Goal: Transaction & Acquisition: Purchase product/service

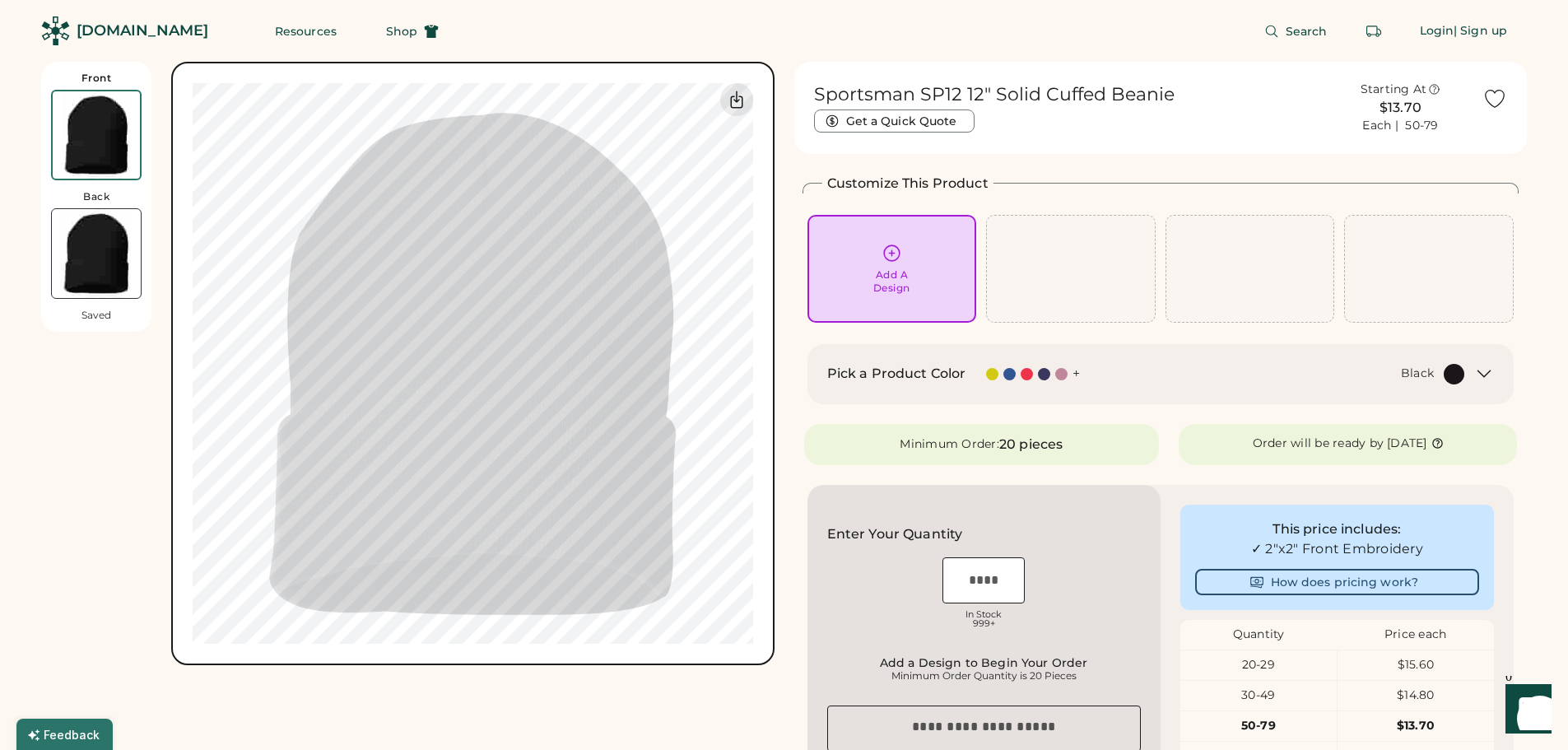
scroll to position [165, 0]
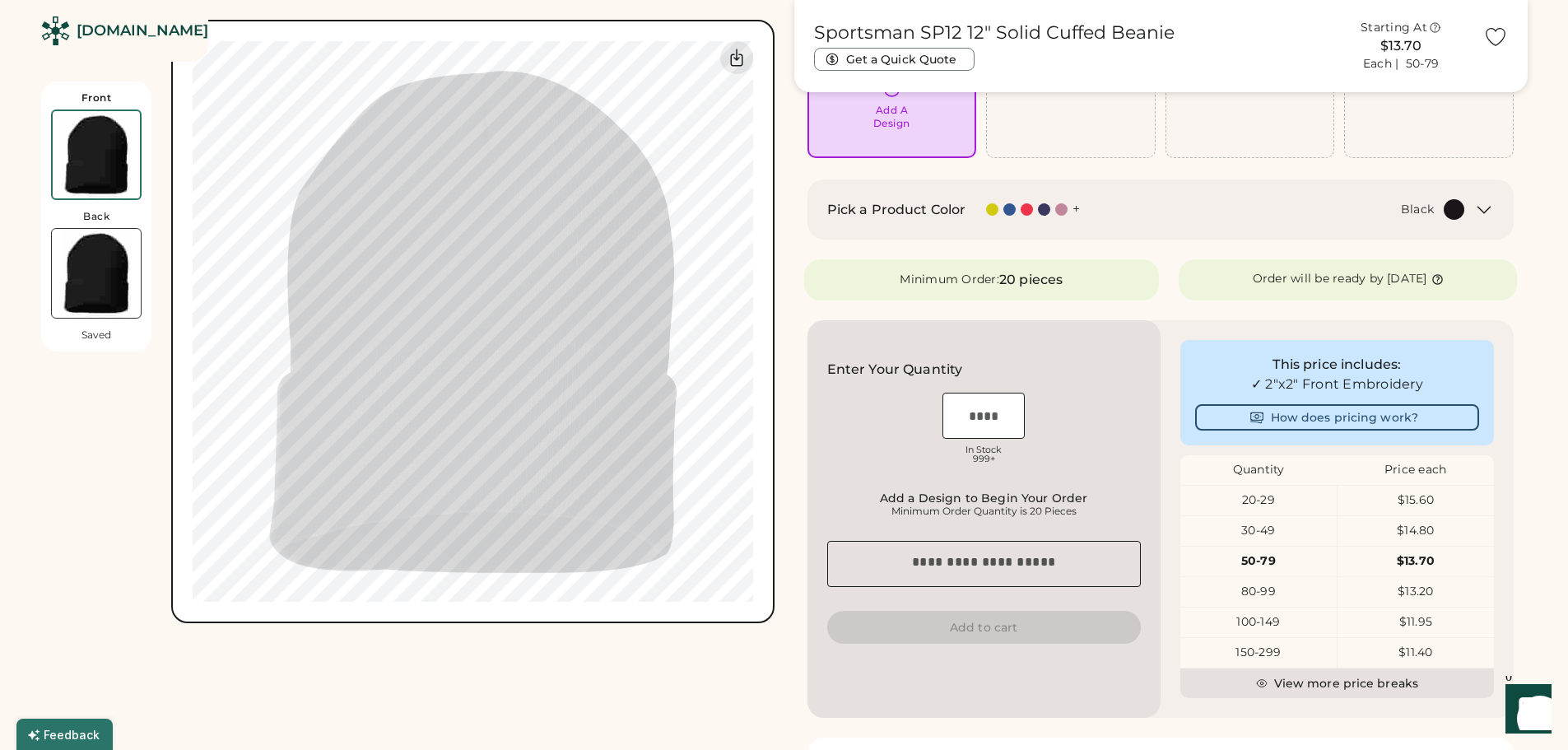
click at [1488, 207] on icon at bounding box center [1484, 210] width 20 height 20
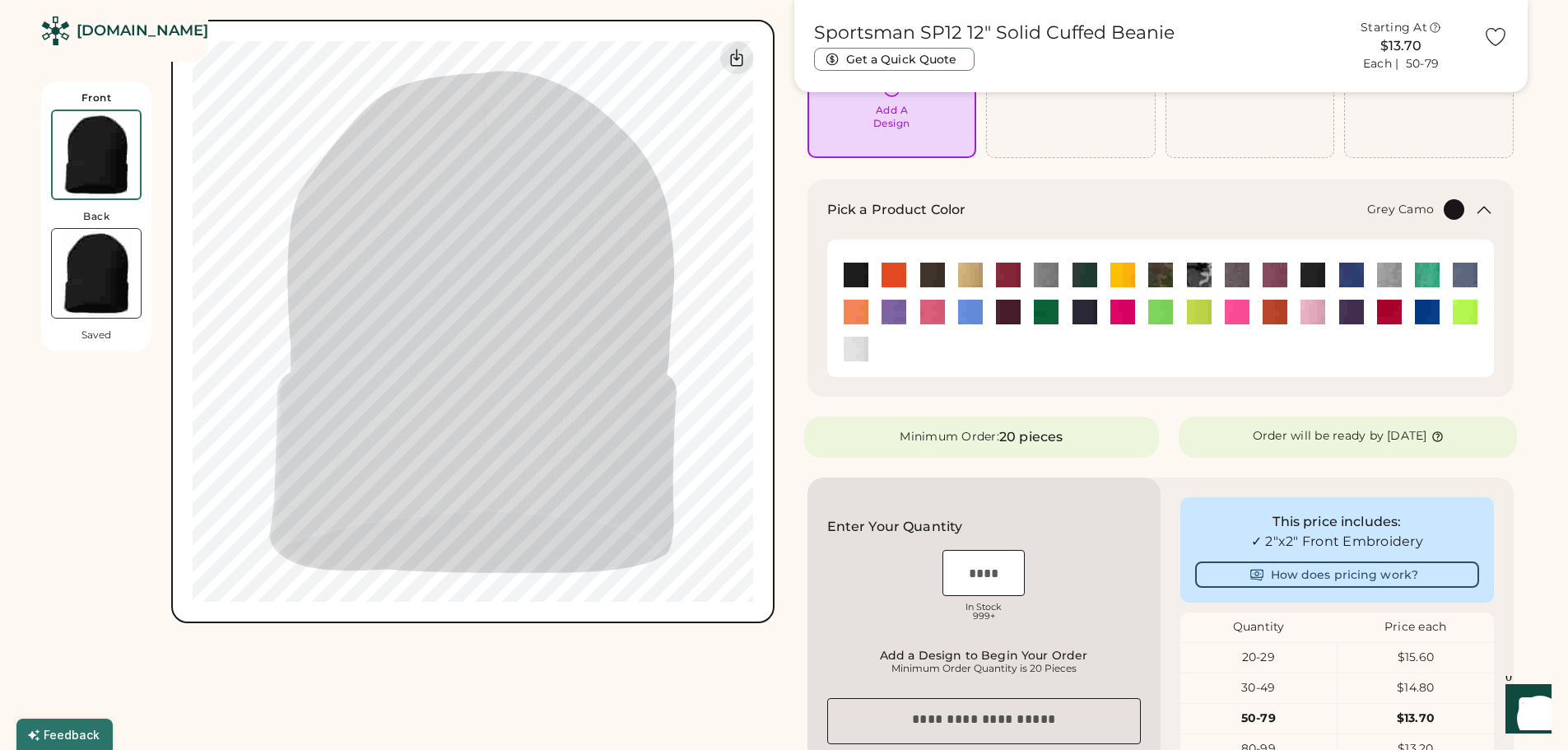
click at [1197, 279] on img at bounding box center [1199, 275] width 25 height 25
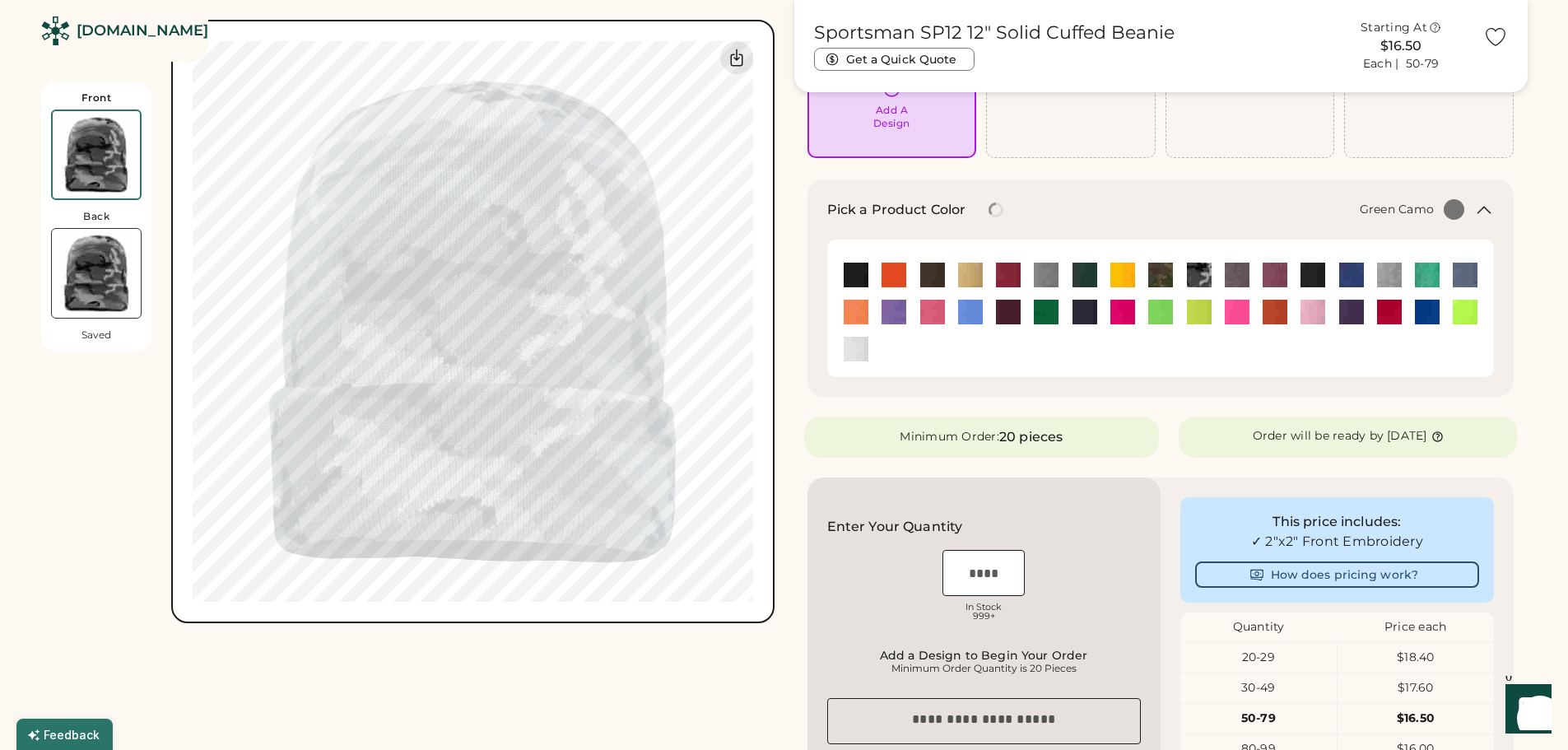
click at [1169, 268] on img at bounding box center [1161, 275] width 25 height 25
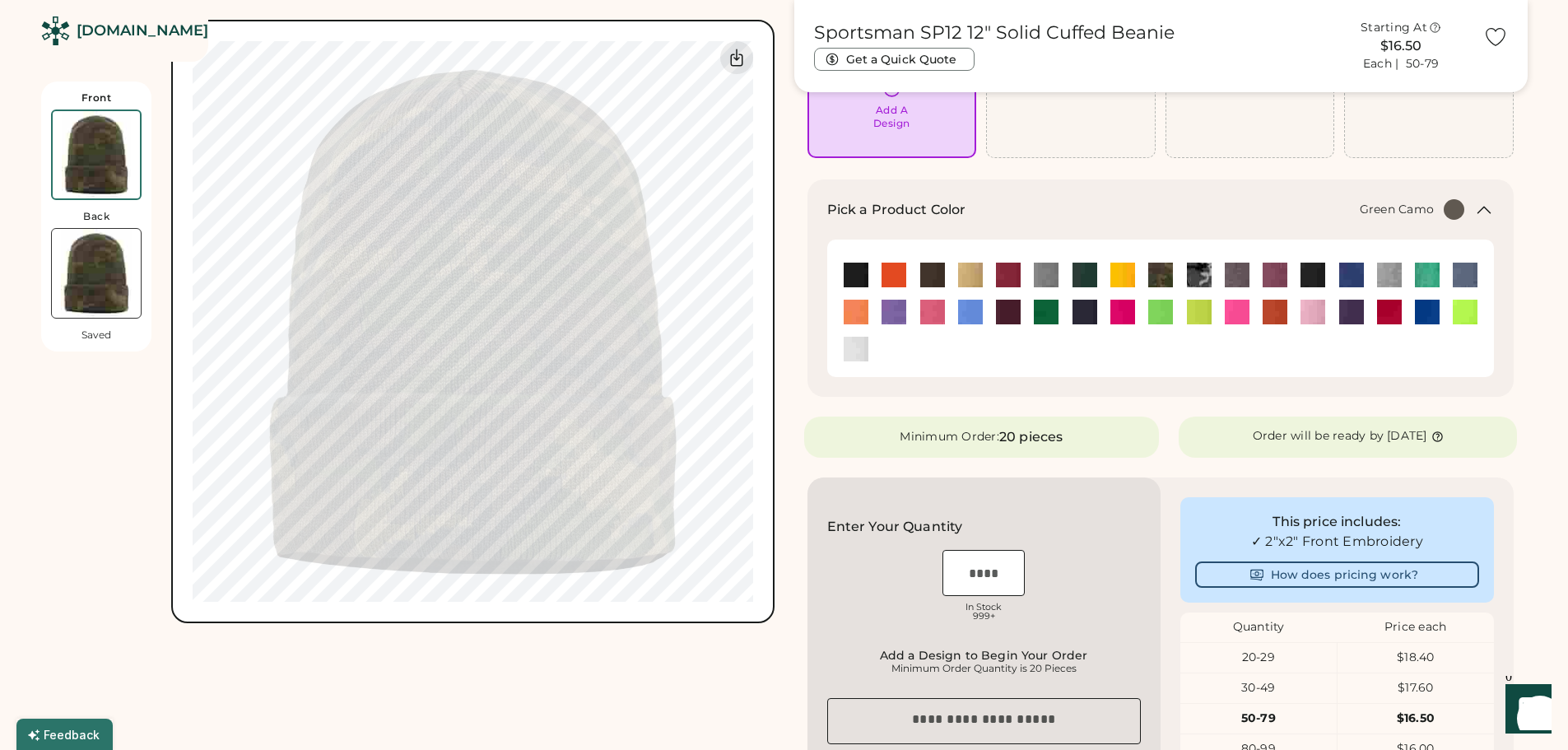
click at [681, 689] on div "Front Back Saved Upload new design SVG, Ai, PDF, EPS, PSD Non-preferred files: …" at bounding box center [407, 544] width 733 height 1294
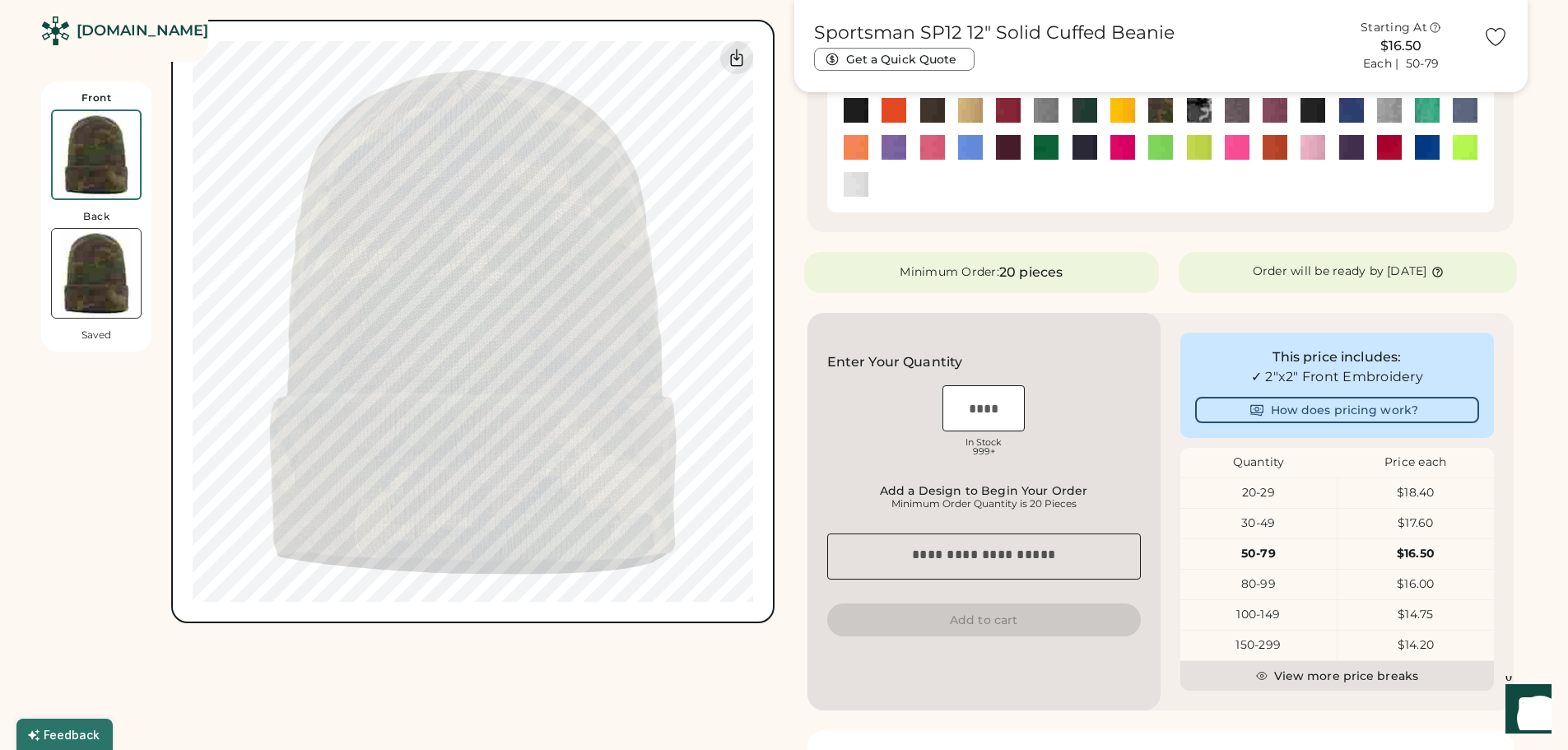
scroll to position [412, 0]
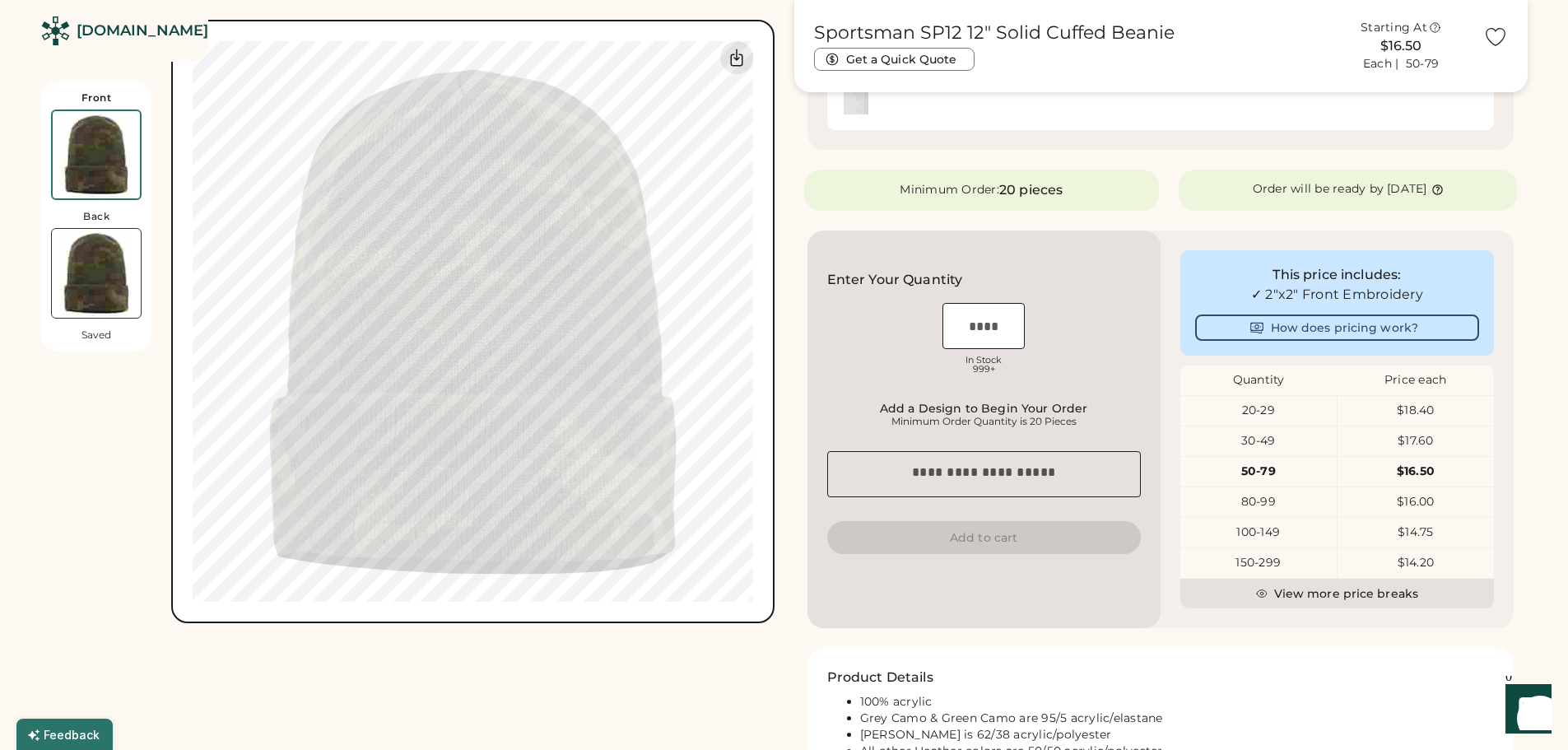
click at [59, 444] on div "Front Back Saved Upload new design SVG, Ai, PDF, EPS, PSD Non-preferred files: …" at bounding box center [407, 312] width 733 height 624
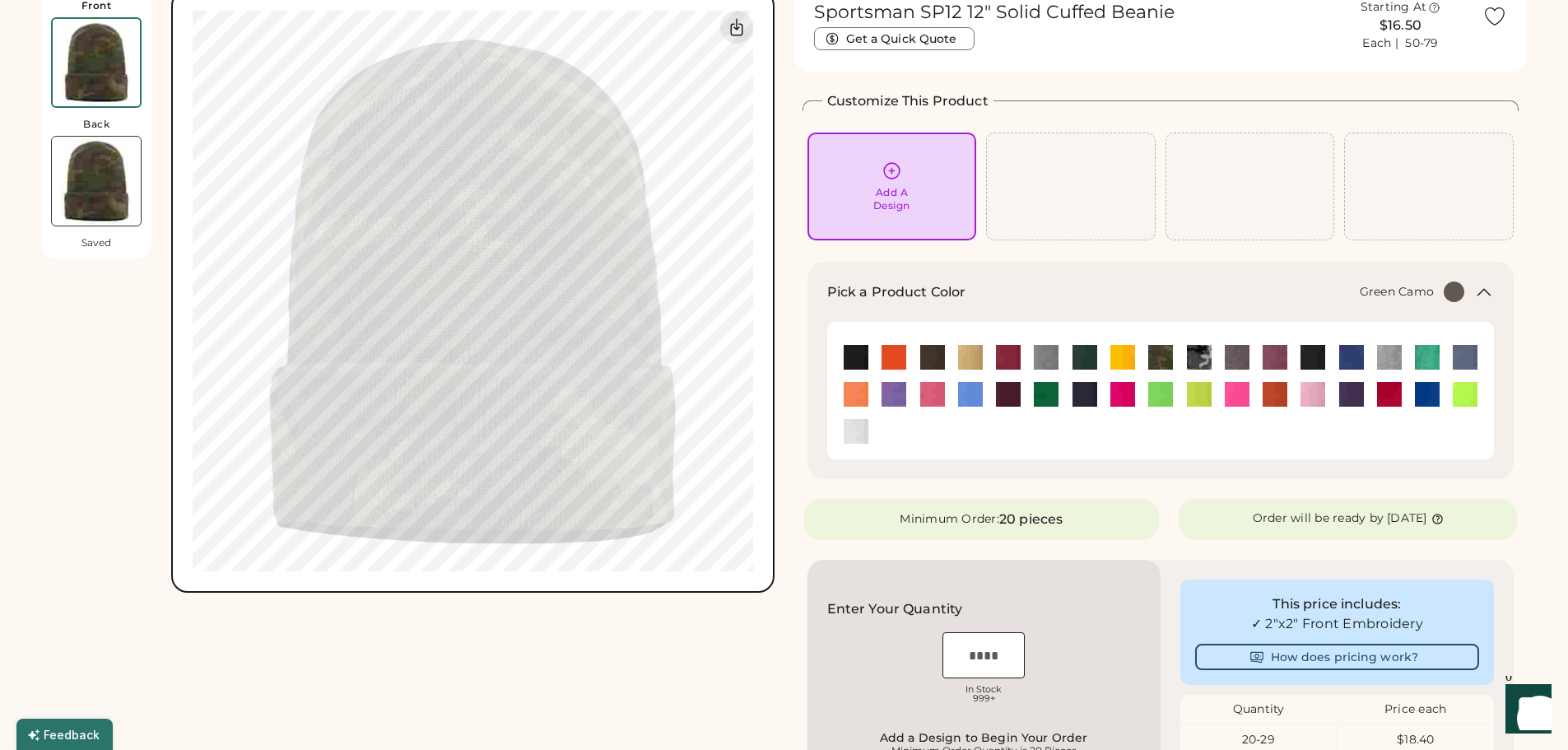
scroll to position [0, 0]
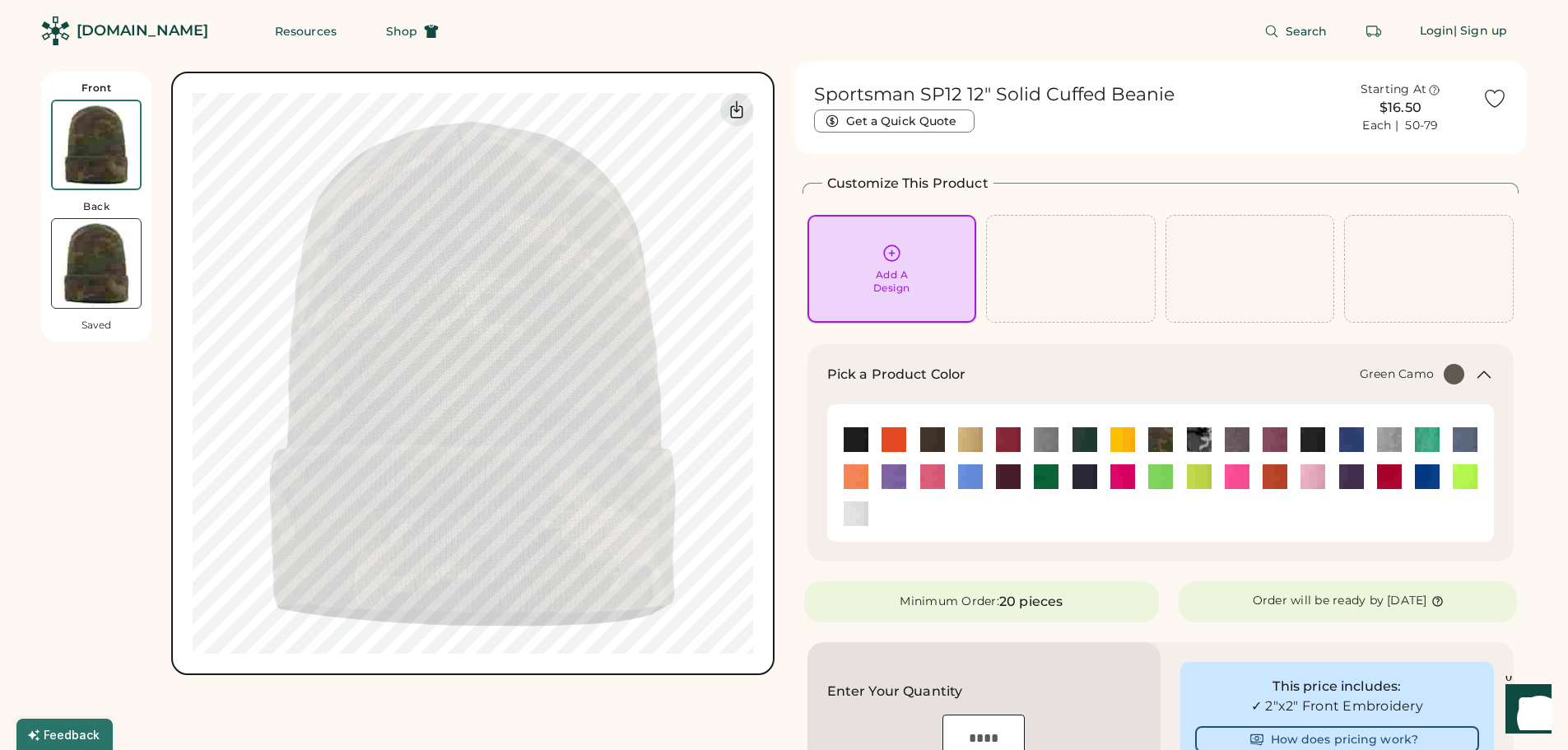
click at [903, 256] on div "Add A Design" at bounding box center [893, 269] width 147 height 52
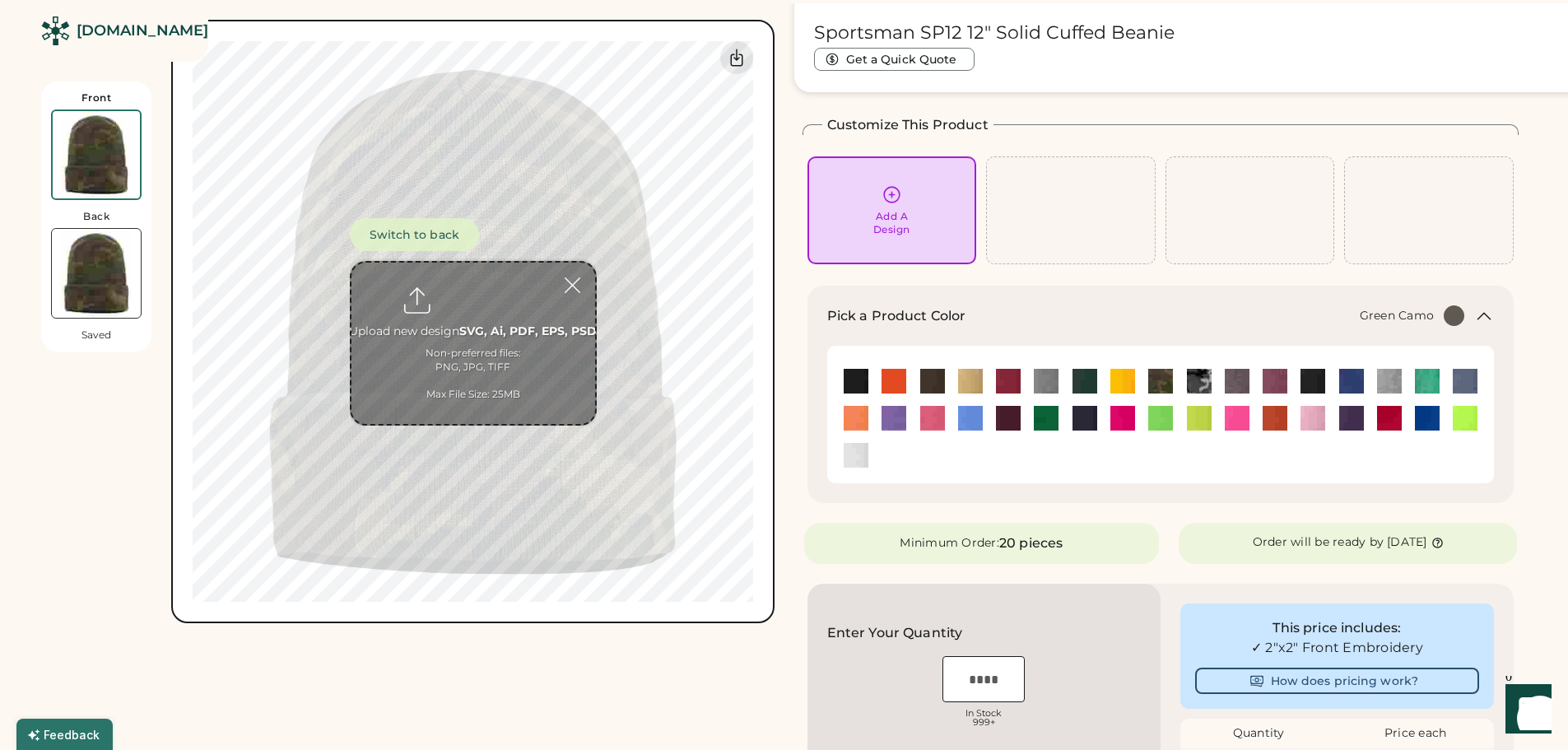
scroll to position [72, 0]
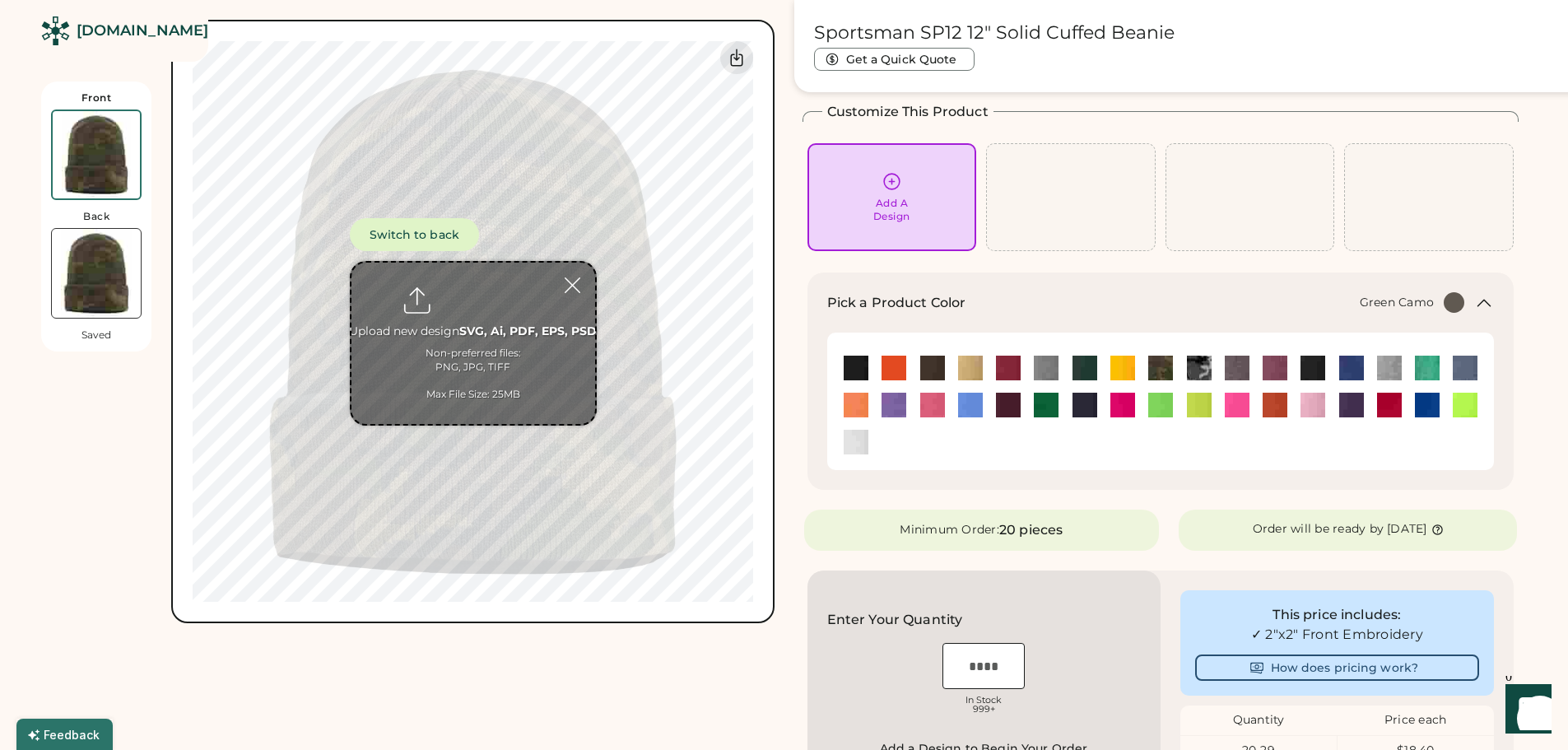
click at [472, 358] on input "file" at bounding box center [473, 343] width 244 height 161
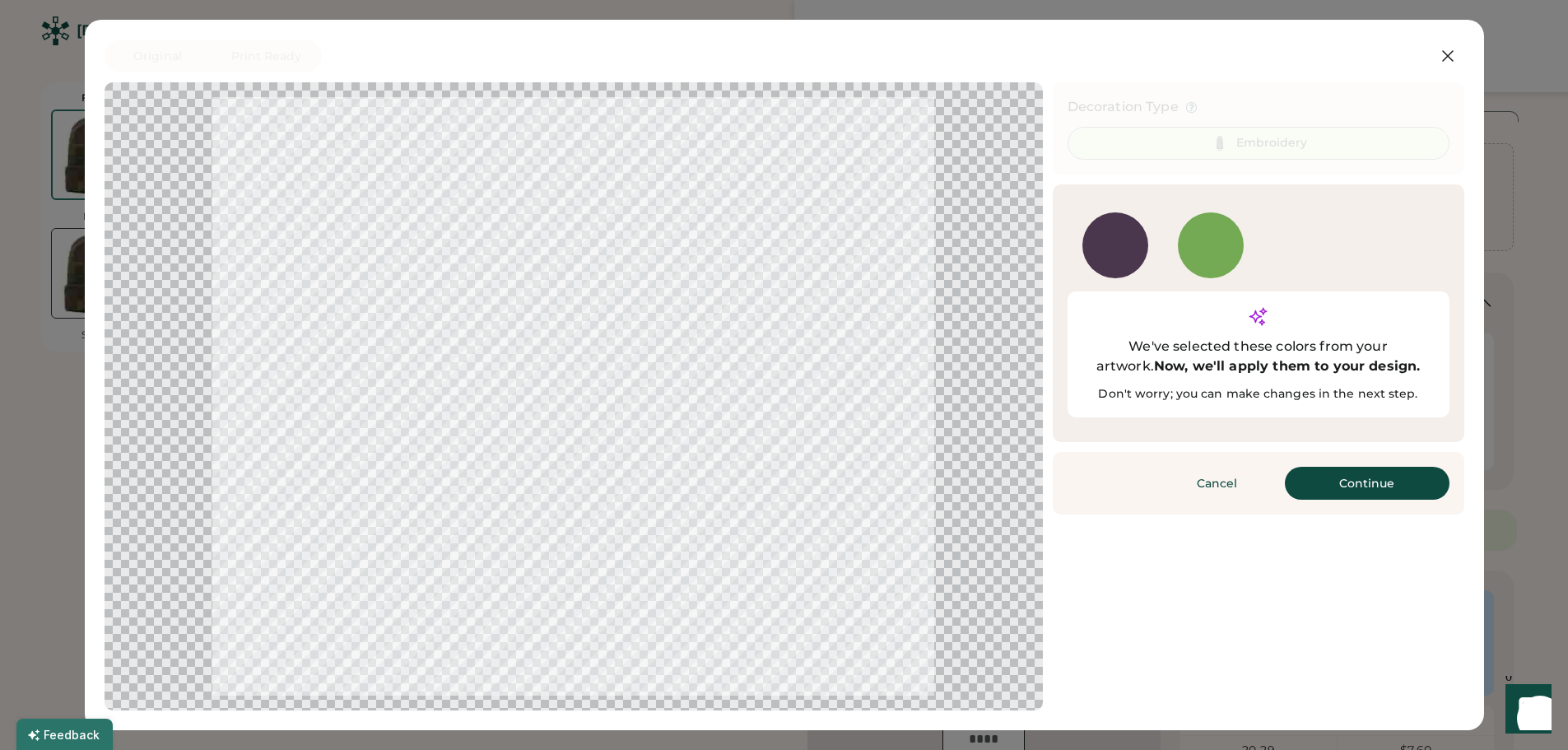
click at [1212, 229] on div at bounding box center [1211, 246] width 66 height 66
click at [1209, 239] on div at bounding box center [1211, 246] width 66 height 66
click at [1364, 467] on button "Continue" at bounding box center [1367, 483] width 165 height 33
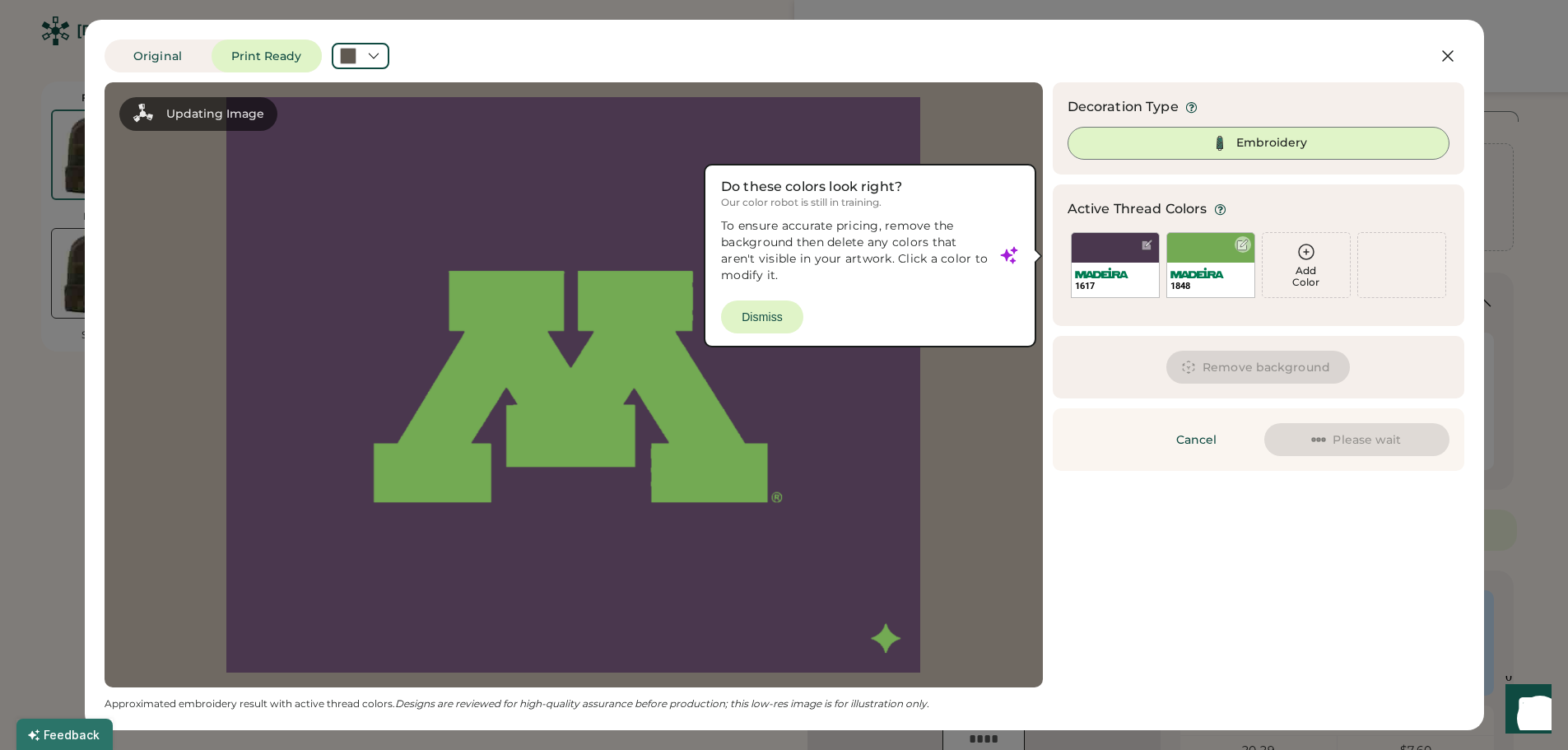
click at [1220, 266] on div "1848" at bounding box center [1210, 280] width 87 height 35
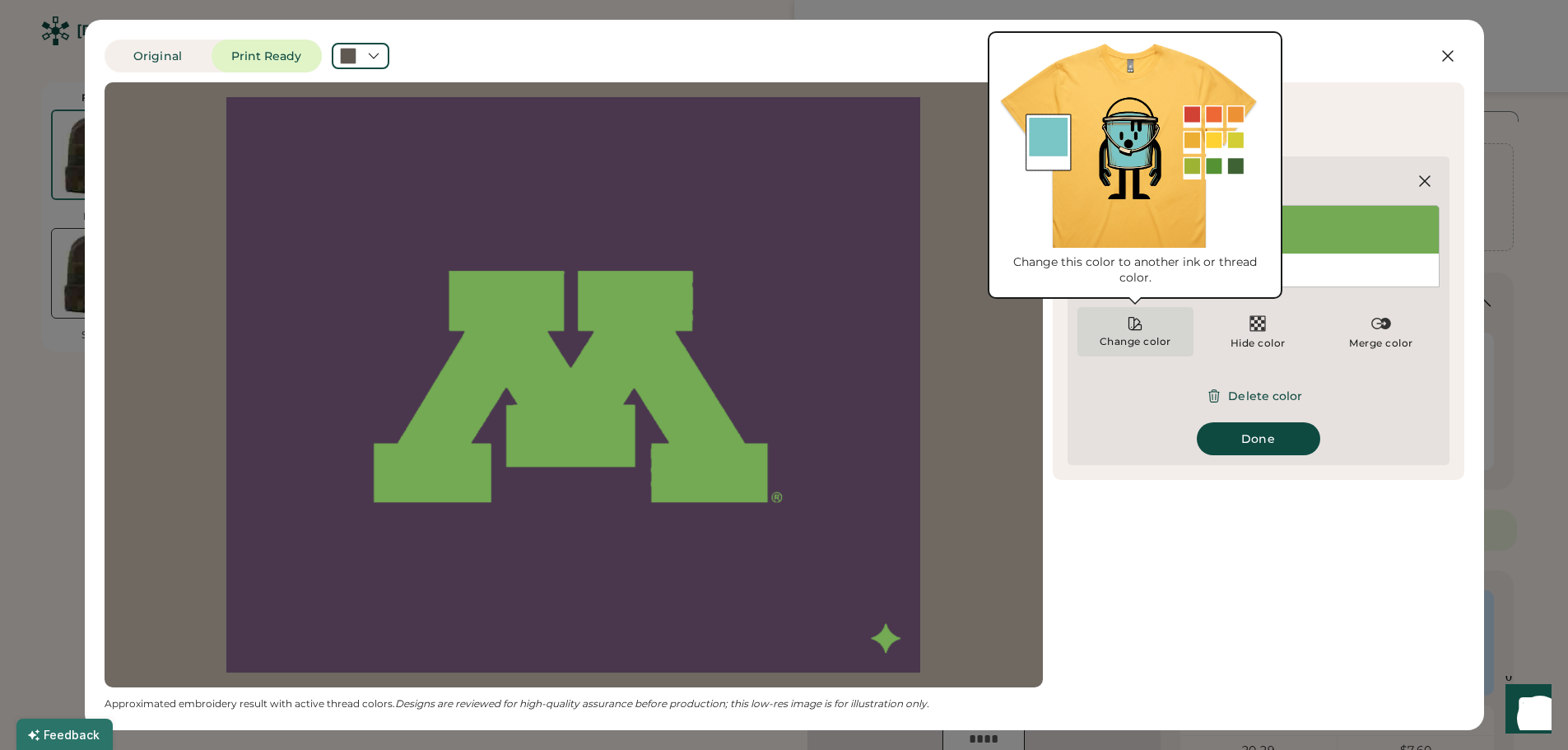
click at [1132, 323] on icon at bounding box center [1135, 323] width 16 height 16
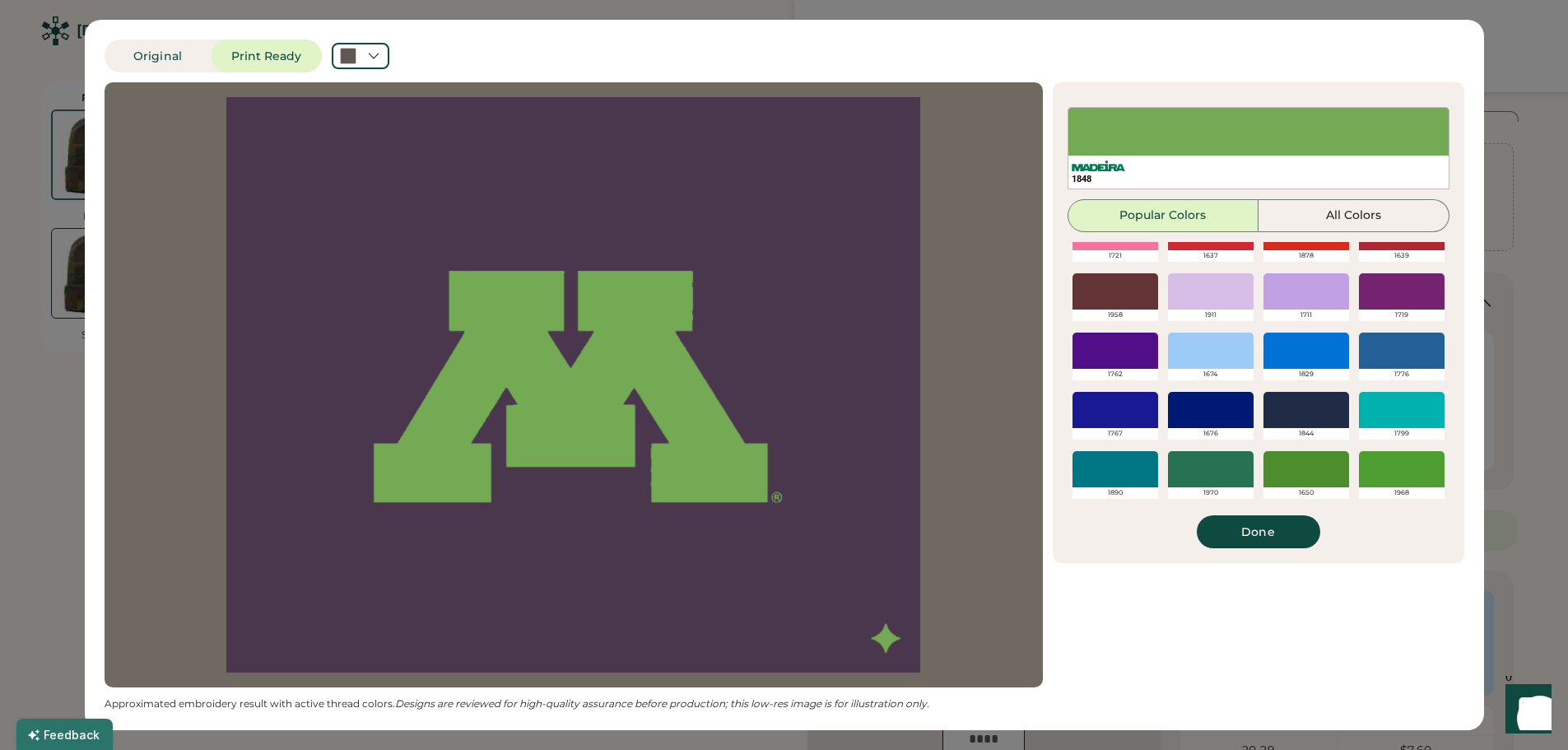
scroll to position [389, 0]
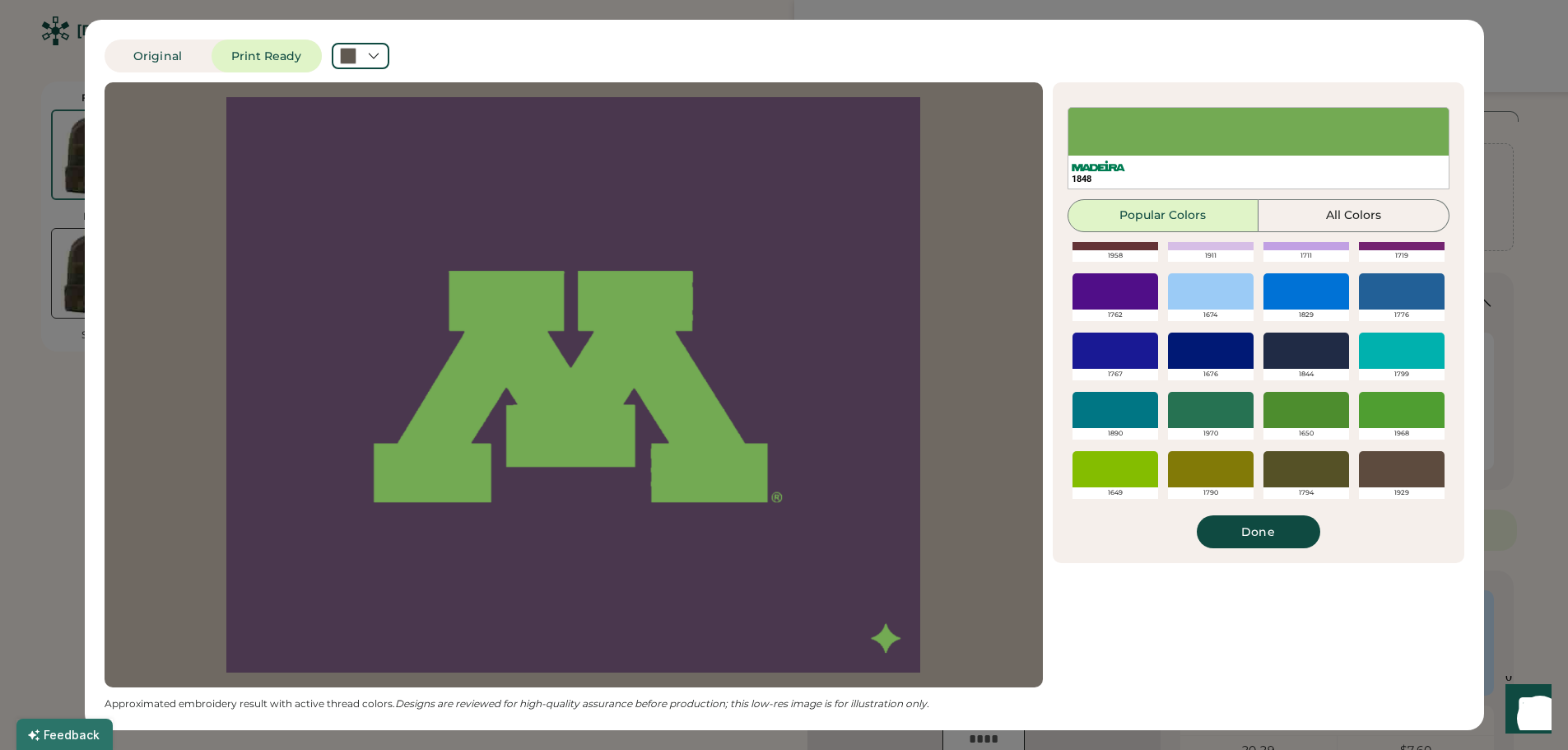
click at [1317, 464] on div at bounding box center [1307, 470] width 86 height 36
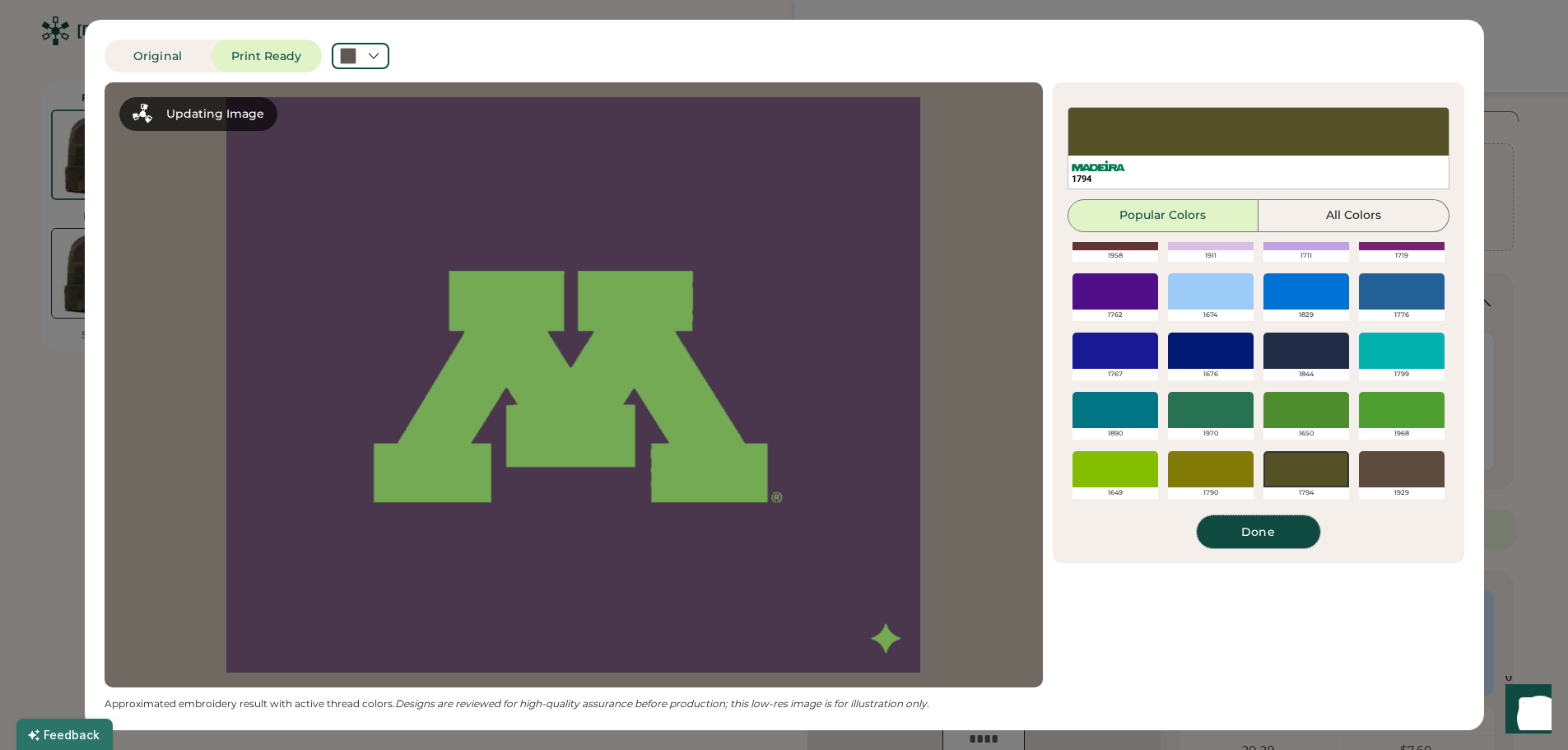
click at [1268, 539] on button "Done" at bounding box center [1258, 531] width 124 height 33
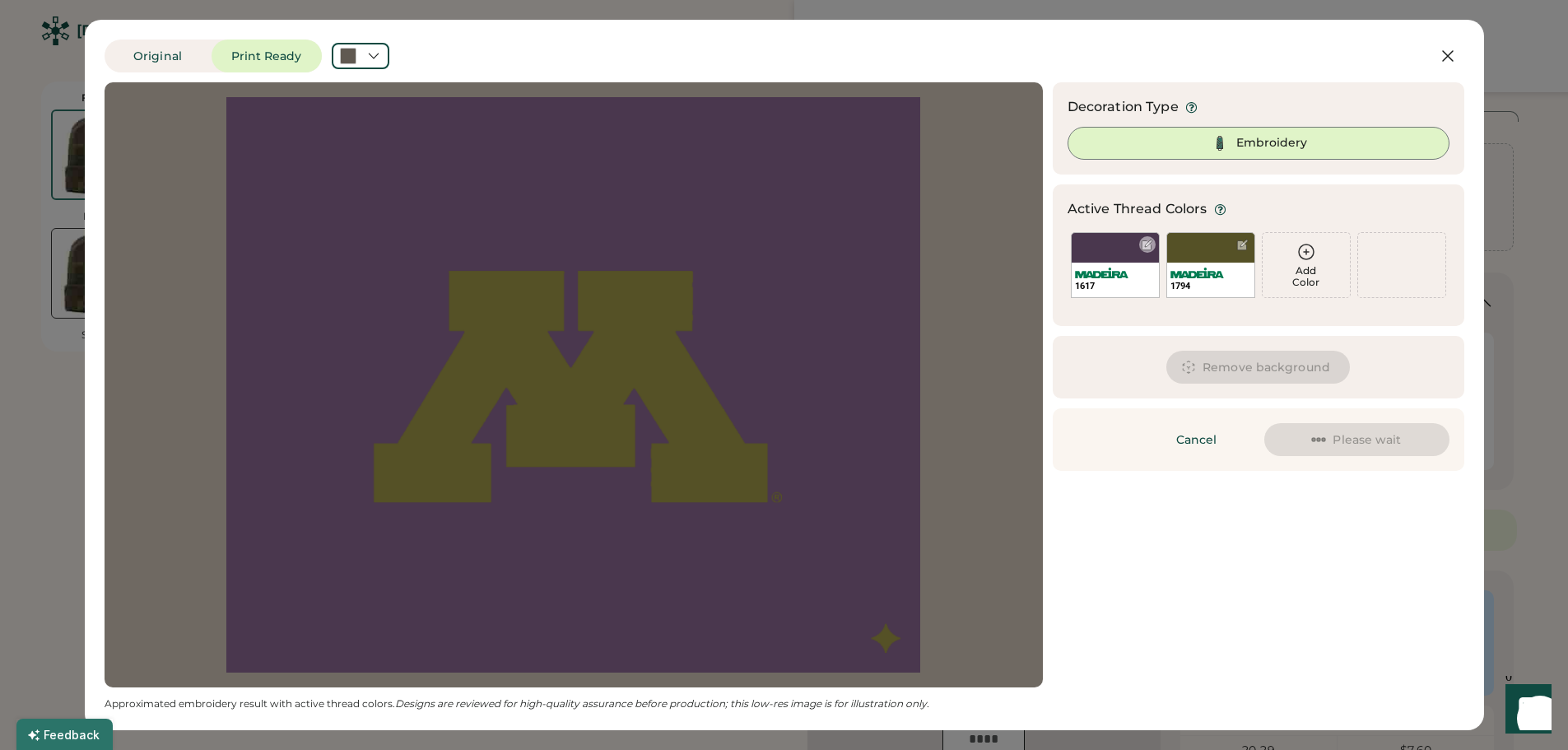
click at [1104, 253] on div "1617" at bounding box center [1115, 265] width 89 height 66
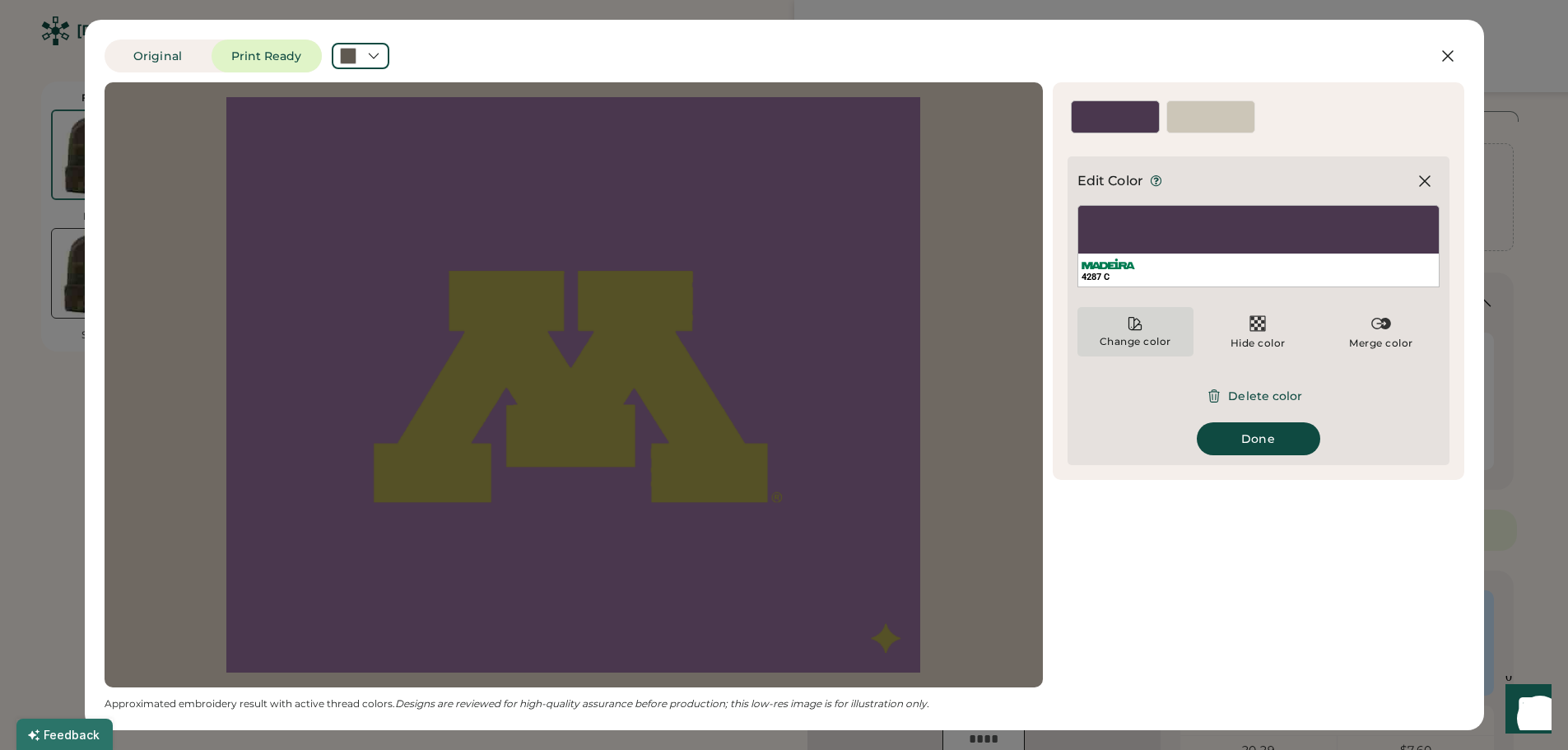
click at [1135, 332] on icon at bounding box center [1135, 323] width 16 height 16
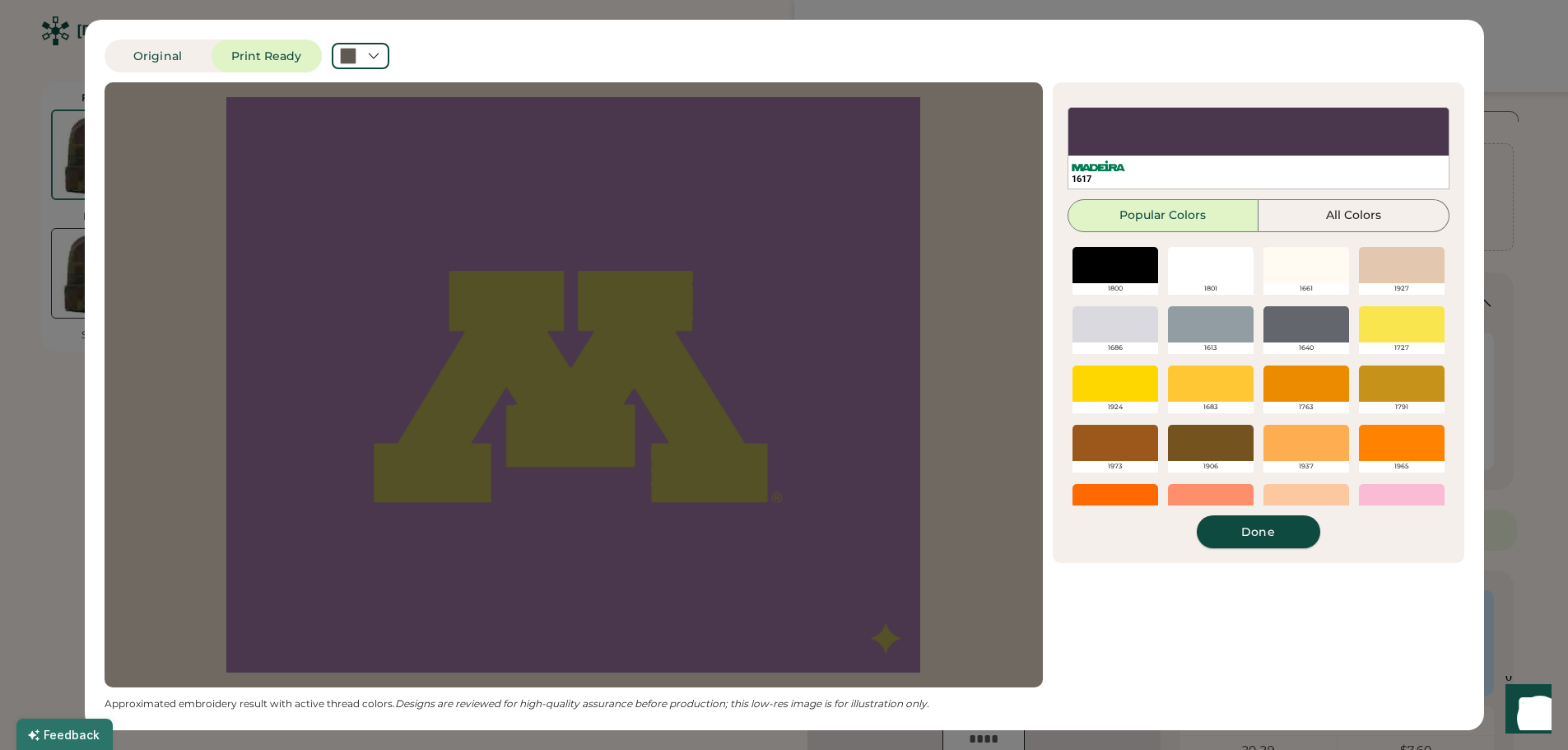
click at [1280, 539] on button "Done" at bounding box center [1258, 531] width 124 height 33
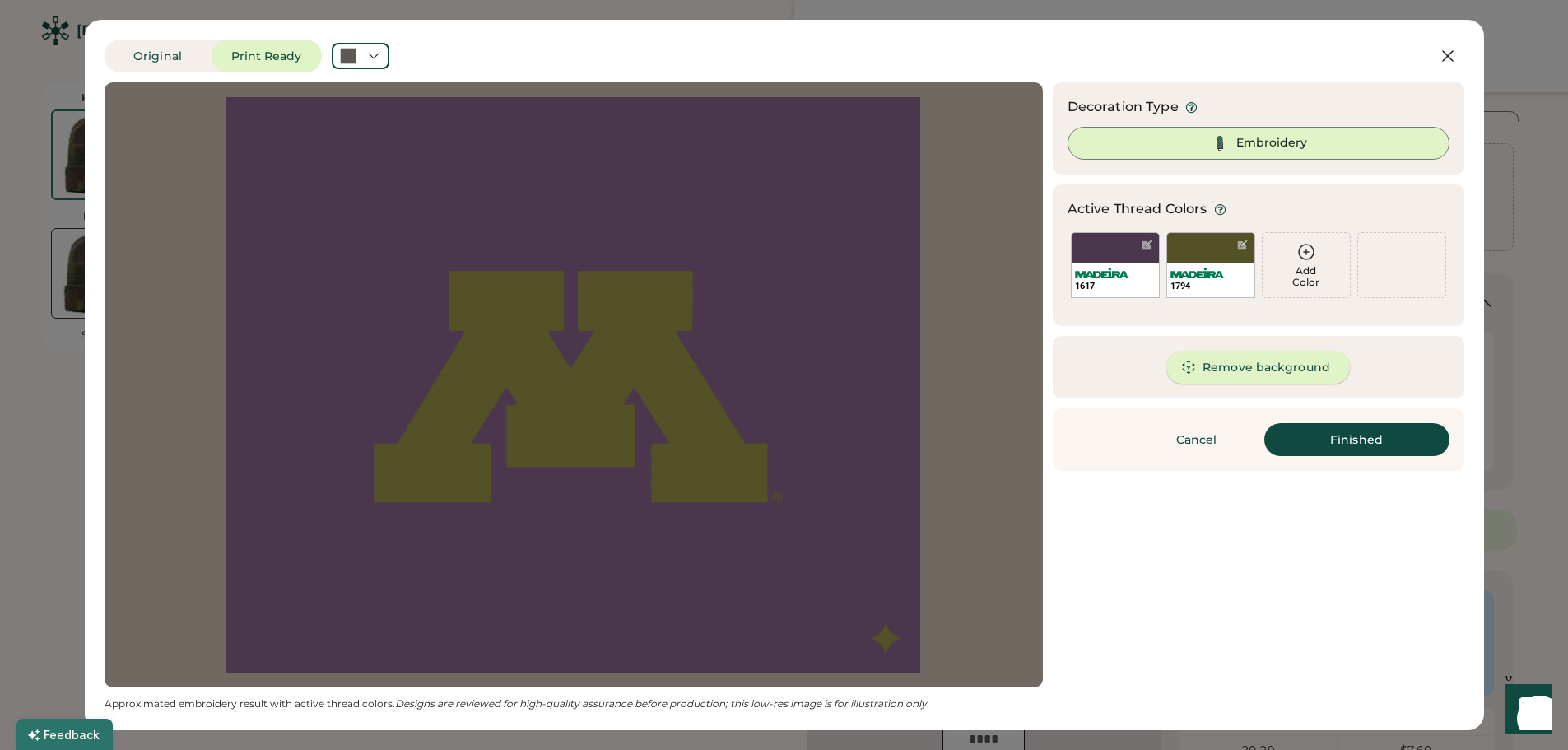
click at [1250, 366] on button "Remove background" at bounding box center [1257, 367] width 184 height 33
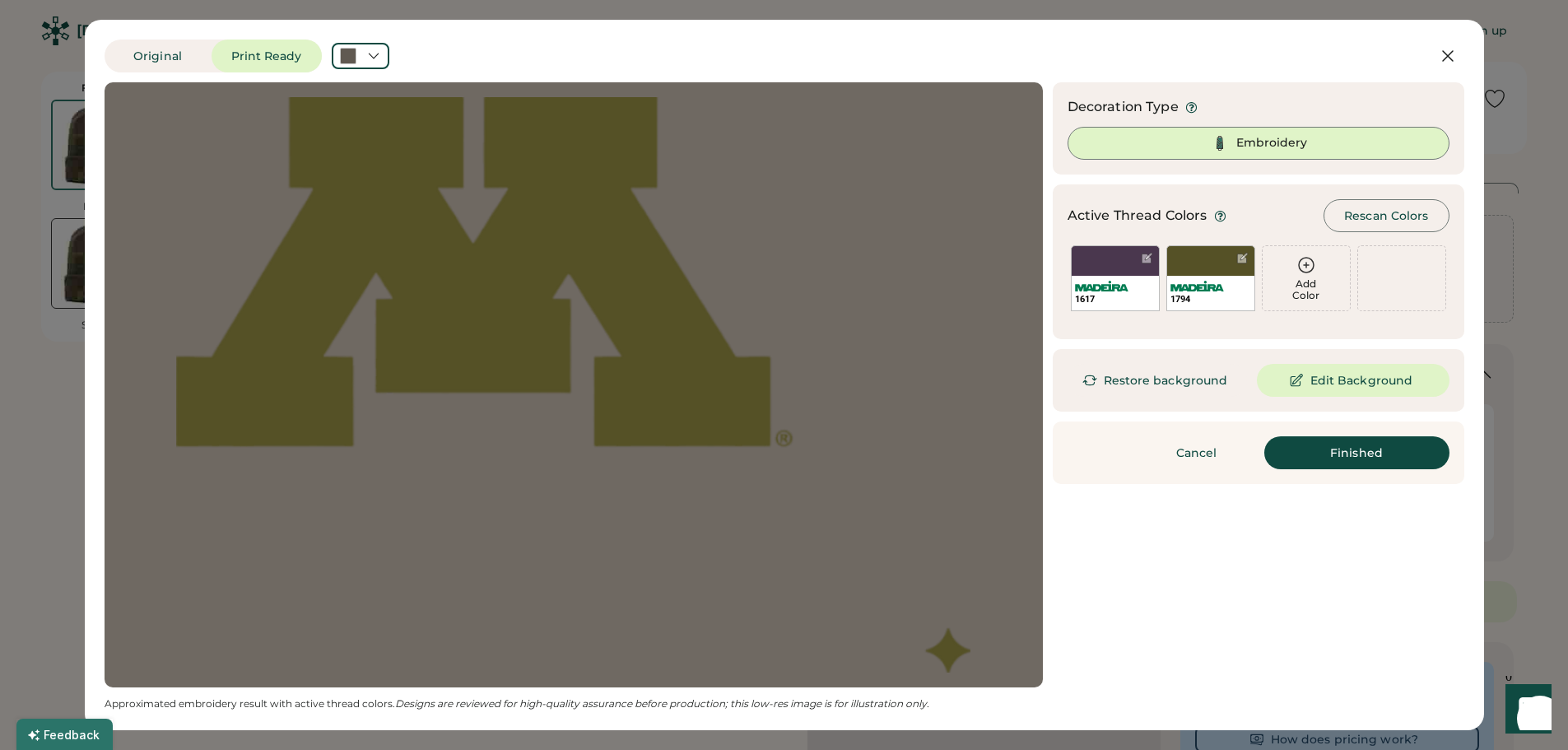
click at [996, 612] on div at bounding box center [573, 384] width 909 height 575
click at [137, 52] on button "Original" at bounding box center [158, 56] width 107 height 33
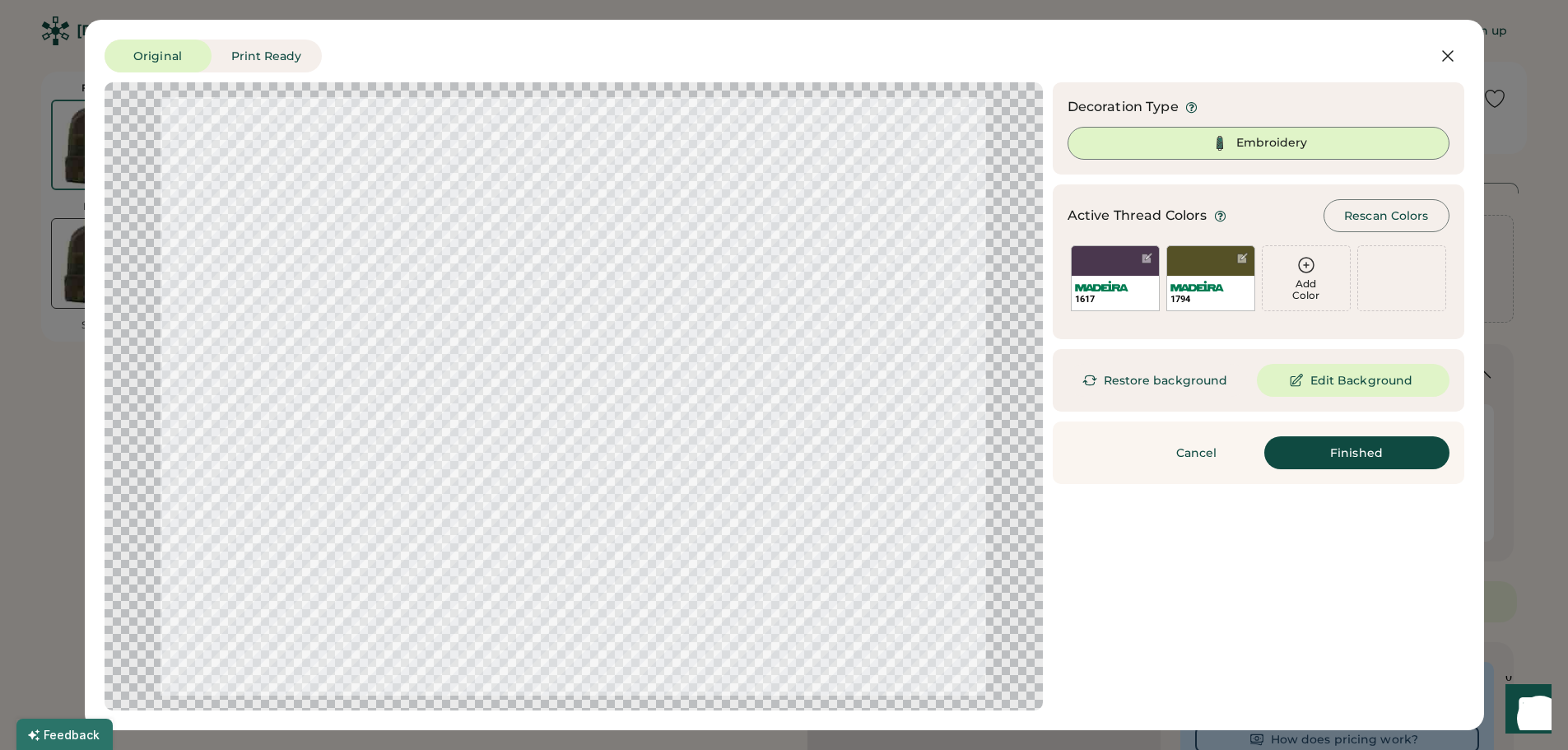
click at [952, 667] on div at bounding box center [573, 396] width 909 height 599
click at [962, 668] on div at bounding box center [573, 396] width 909 height 599
click at [1399, 55] on button "Cancel" at bounding box center [1417, 56] width 94 height 33
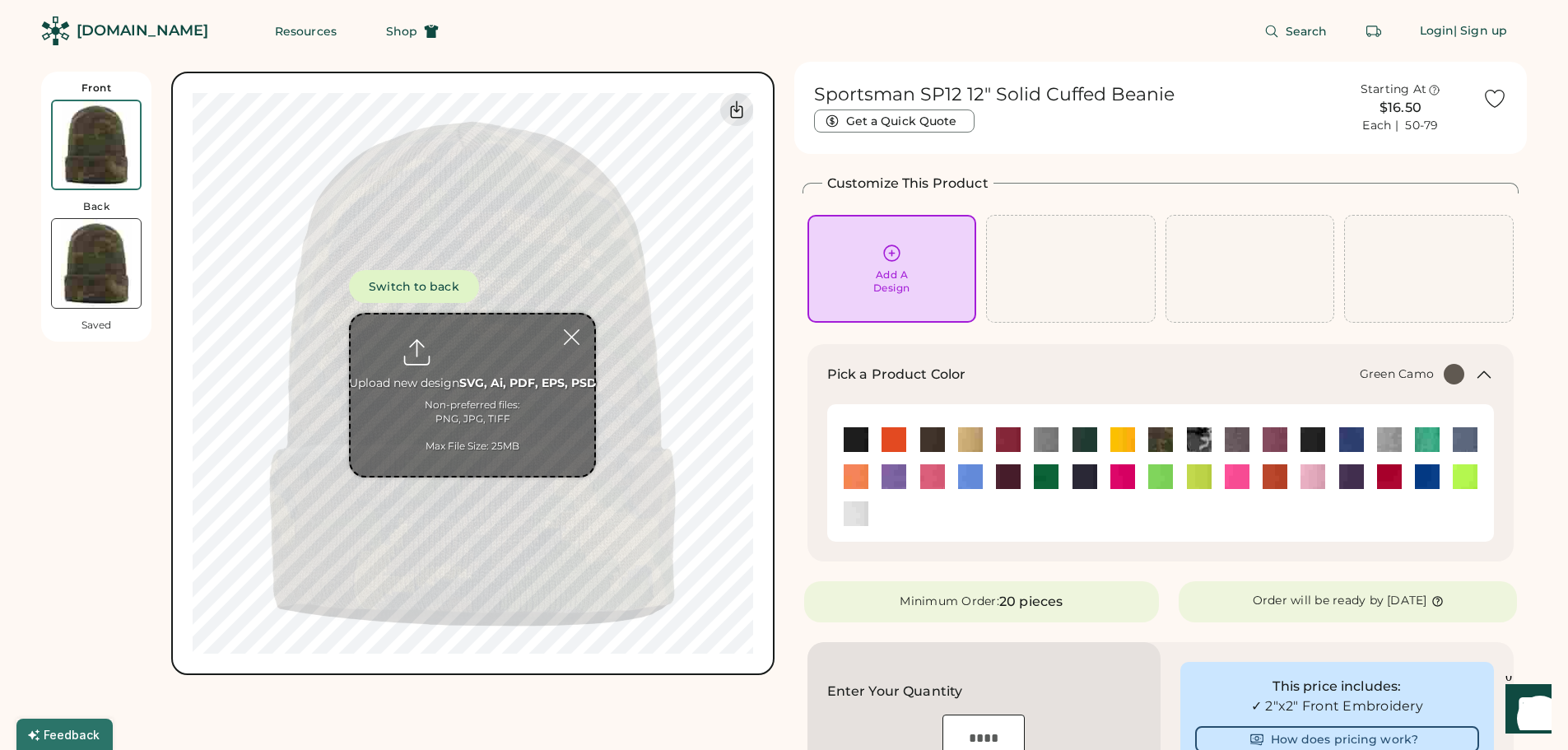
drag, startPoint x: 60, startPoint y: 462, endPoint x: 92, endPoint y: 452, distance: 33.5
click at [60, 463] on div "Front Back Saved Switch to back Upload new design SVG, Ai, PDF, EPS, PSD Non-pr…" at bounding box center [407, 374] width 733 height 604
click at [924, 265] on div "Add A Design" at bounding box center [893, 269] width 147 height 52
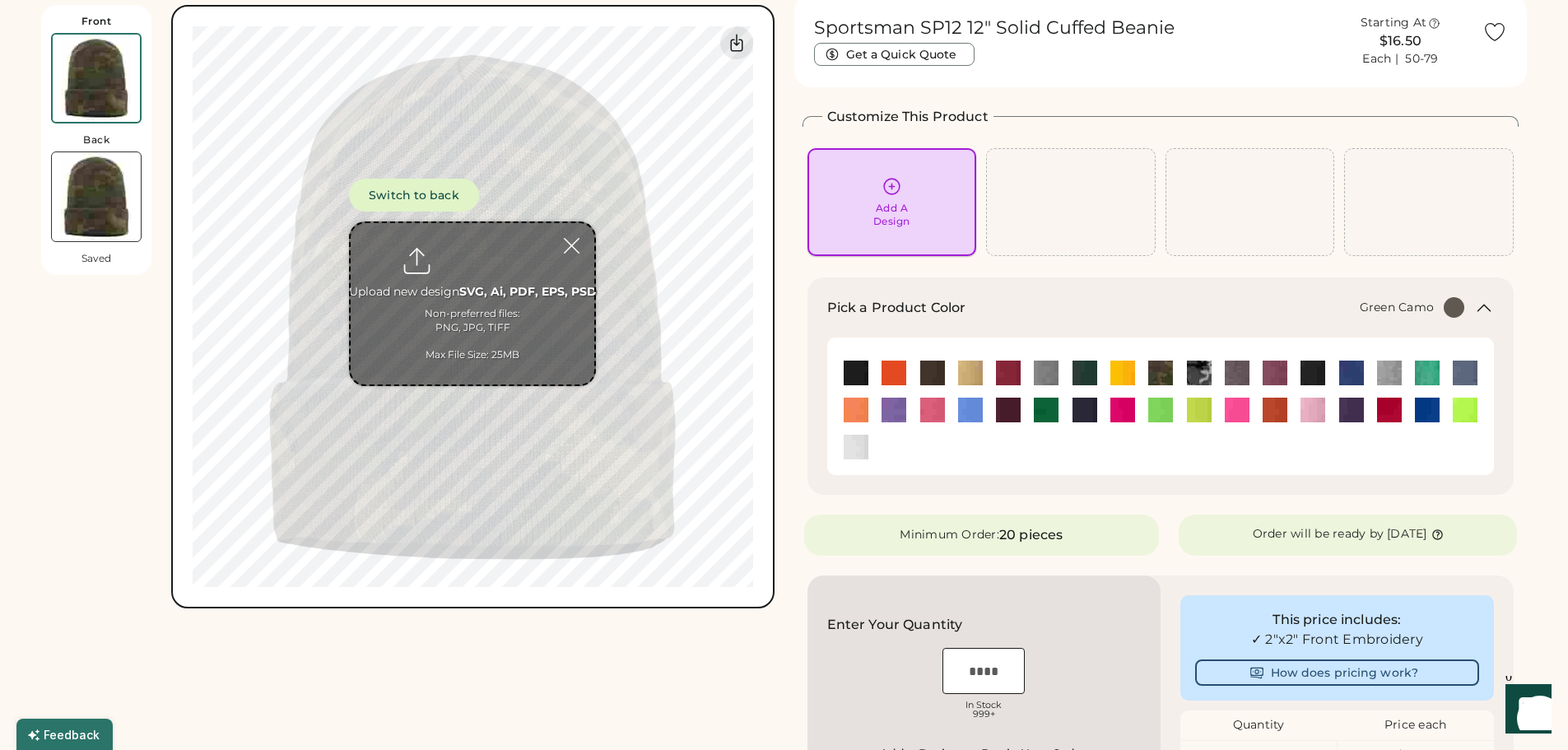
scroll to position [72, 0]
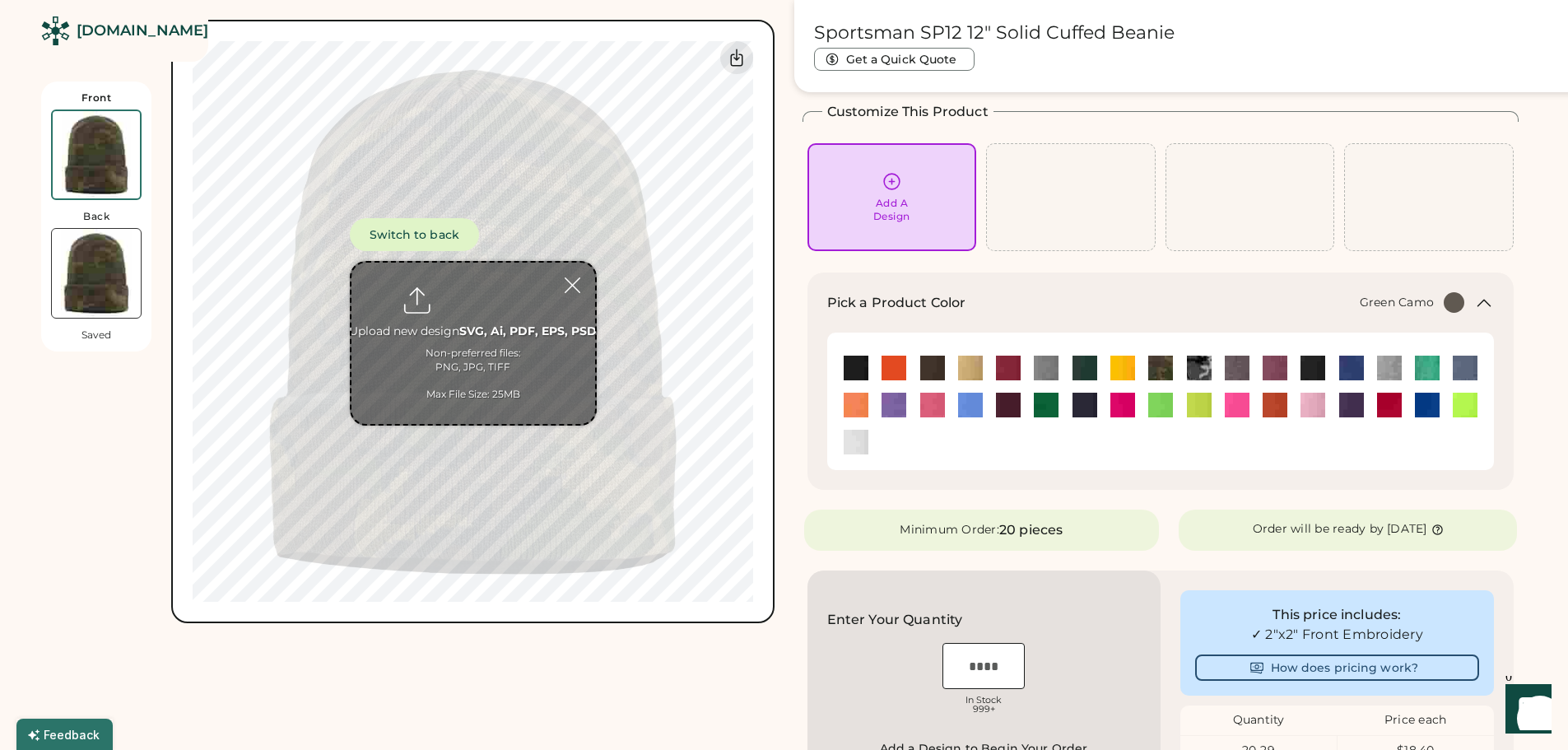
click at [484, 340] on input "file" at bounding box center [473, 343] width 244 height 161
type input "**********"
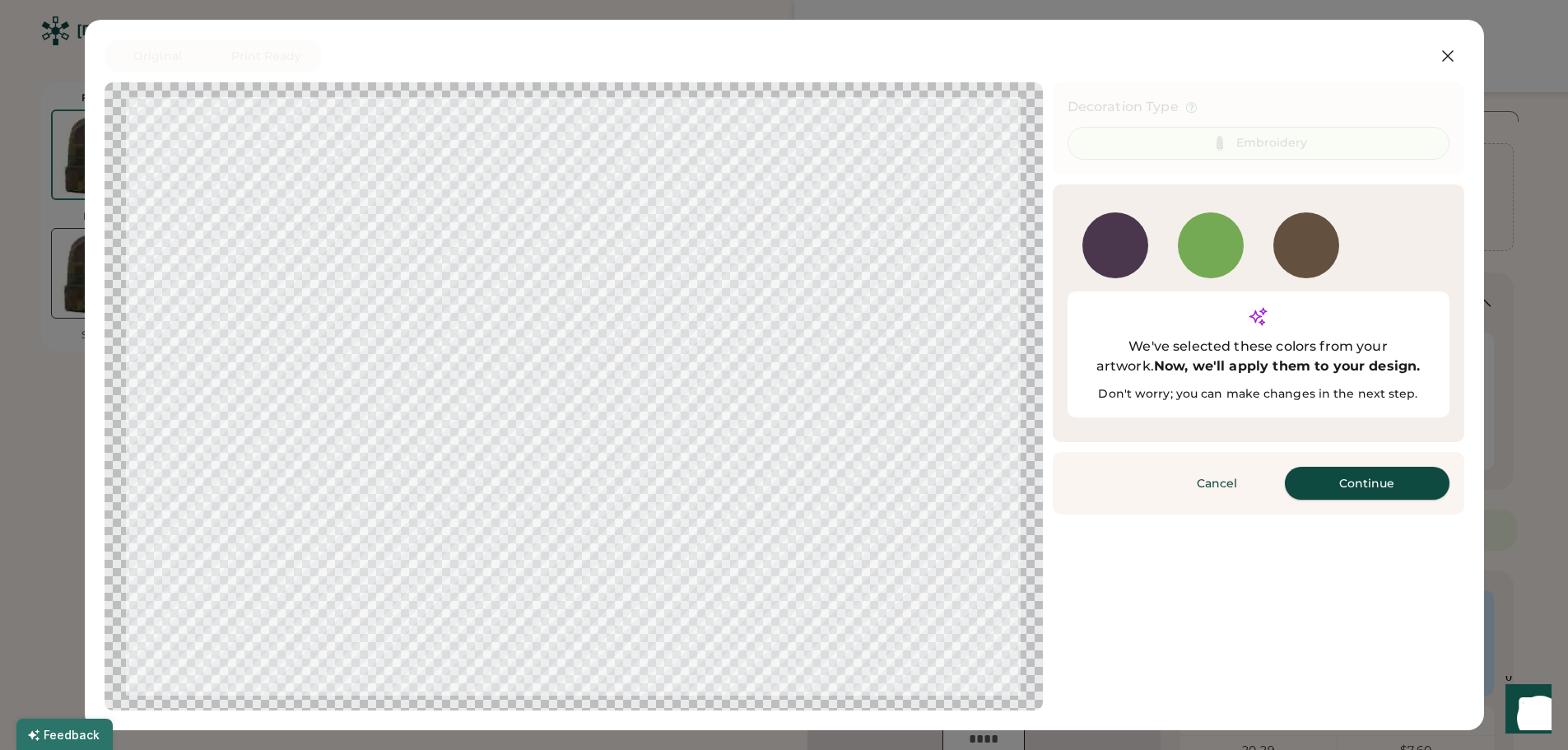
click at [1349, 467] on button "Continue" at bounding box center [1367, 483] width 165 height 33
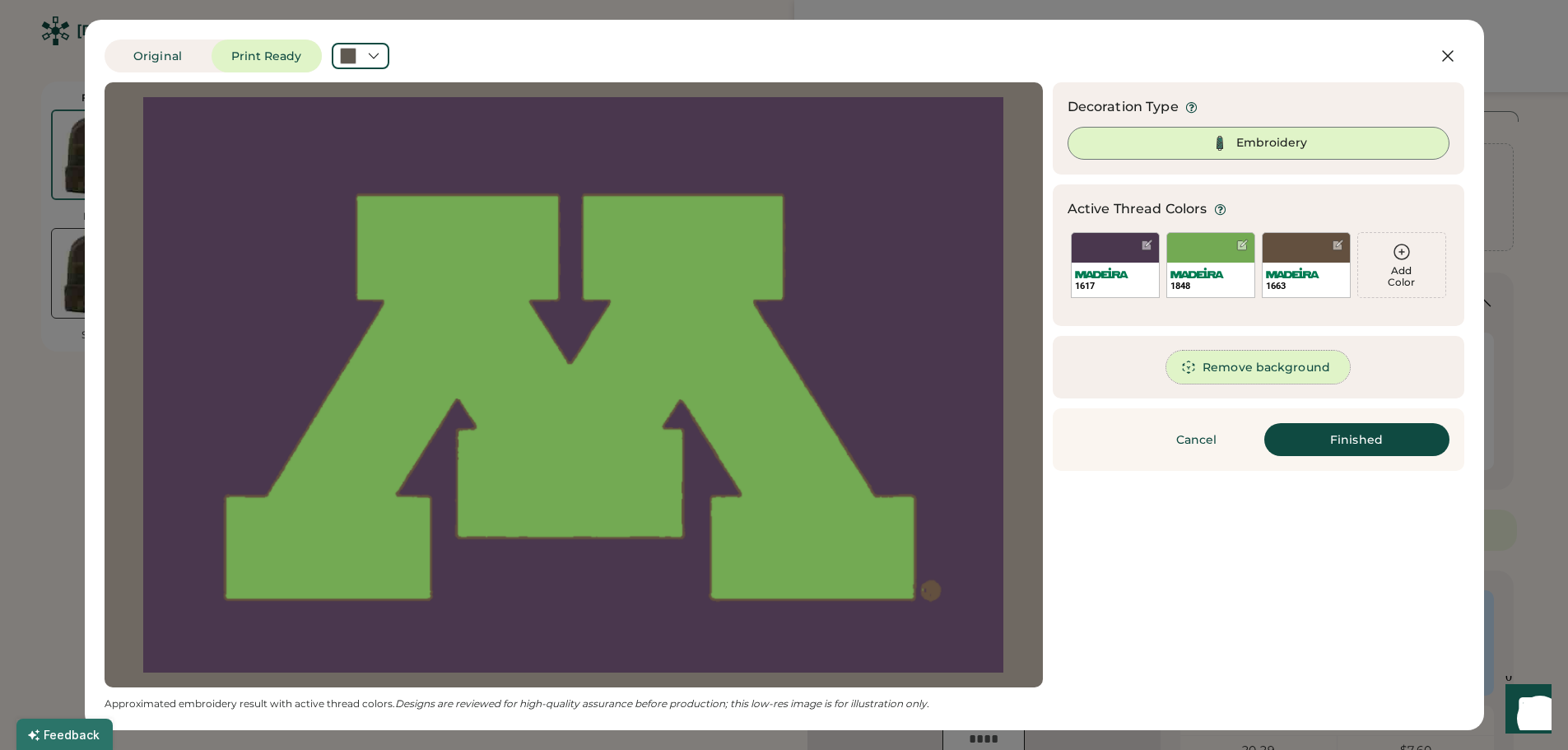
click at [1259, 369] on button "Remove background" at bounding box center [1257, 367] width 184 height 33
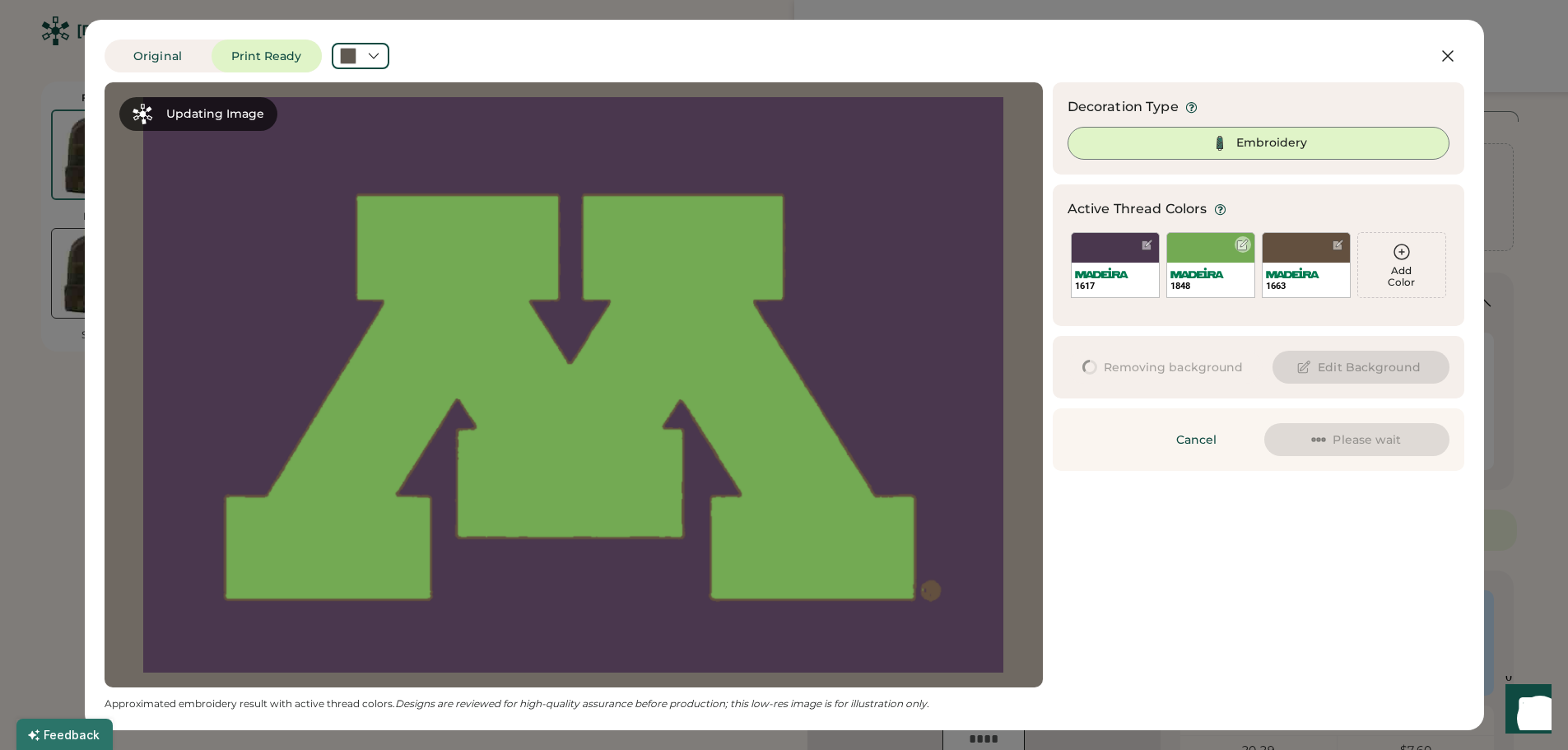
scroll to position [0, 0]
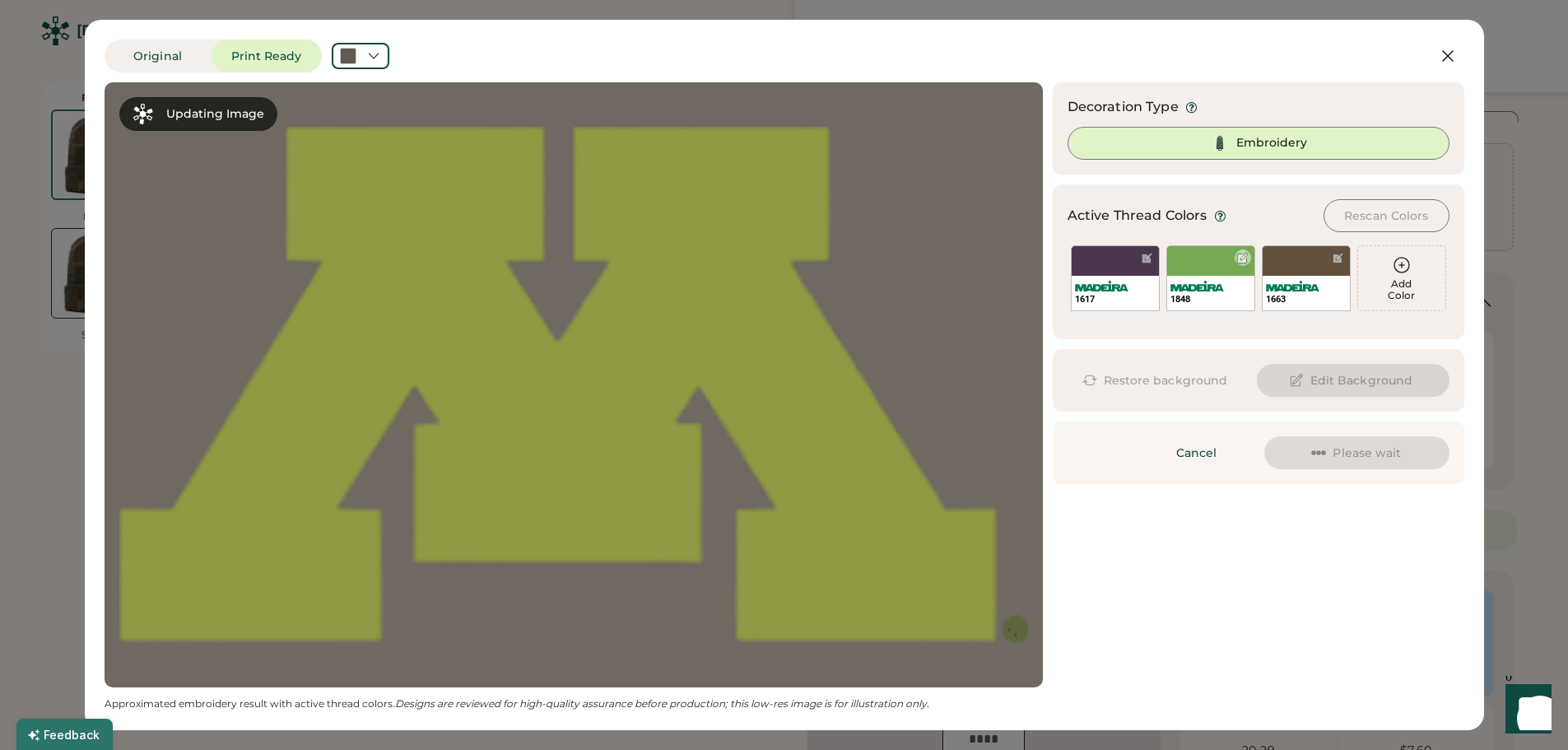
click at [1229, 274] on div "1848" at bounding box center [1210, 279] width 89 height 66
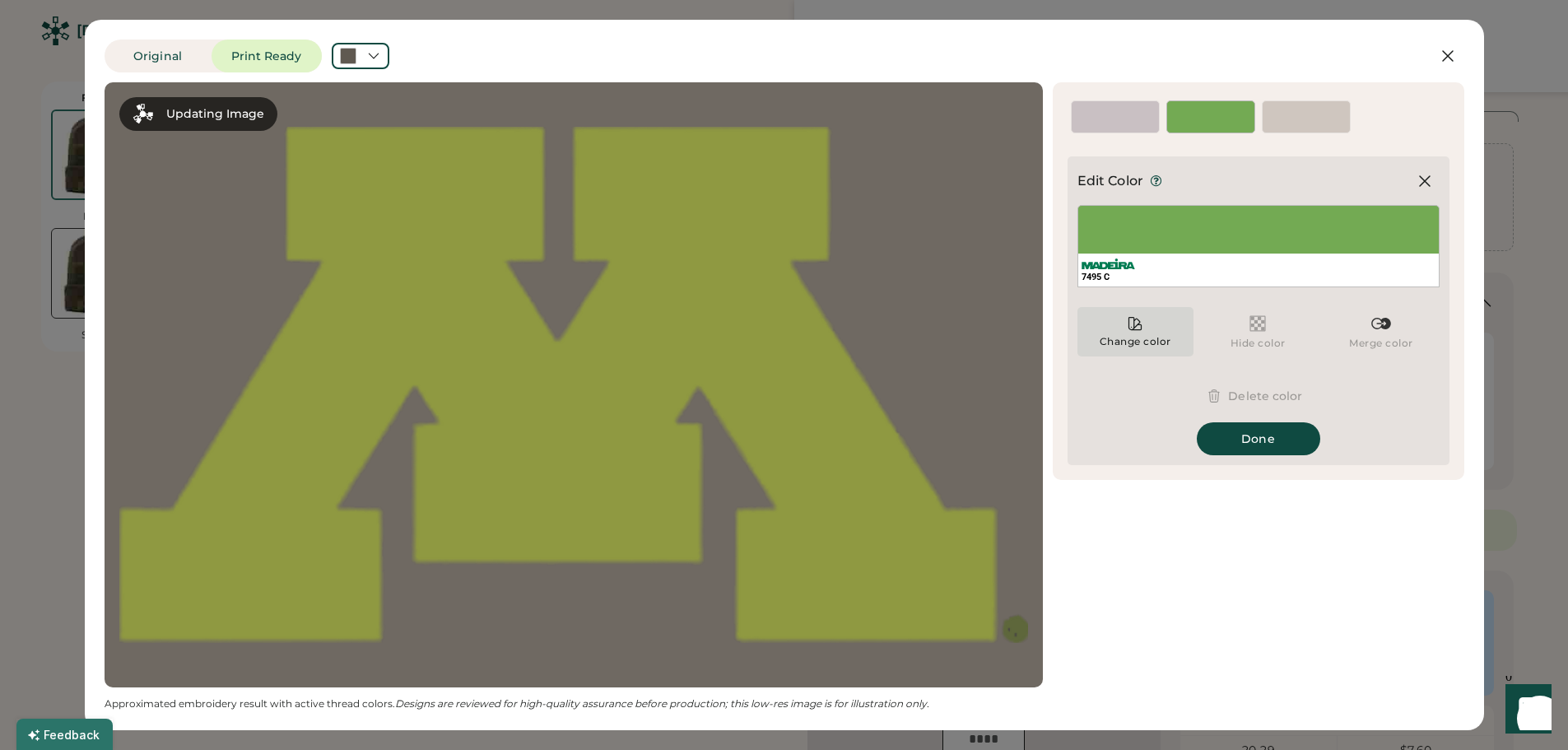
click at [1138, 327] on icon at bounding box center [1135, 323] width 16 height 16
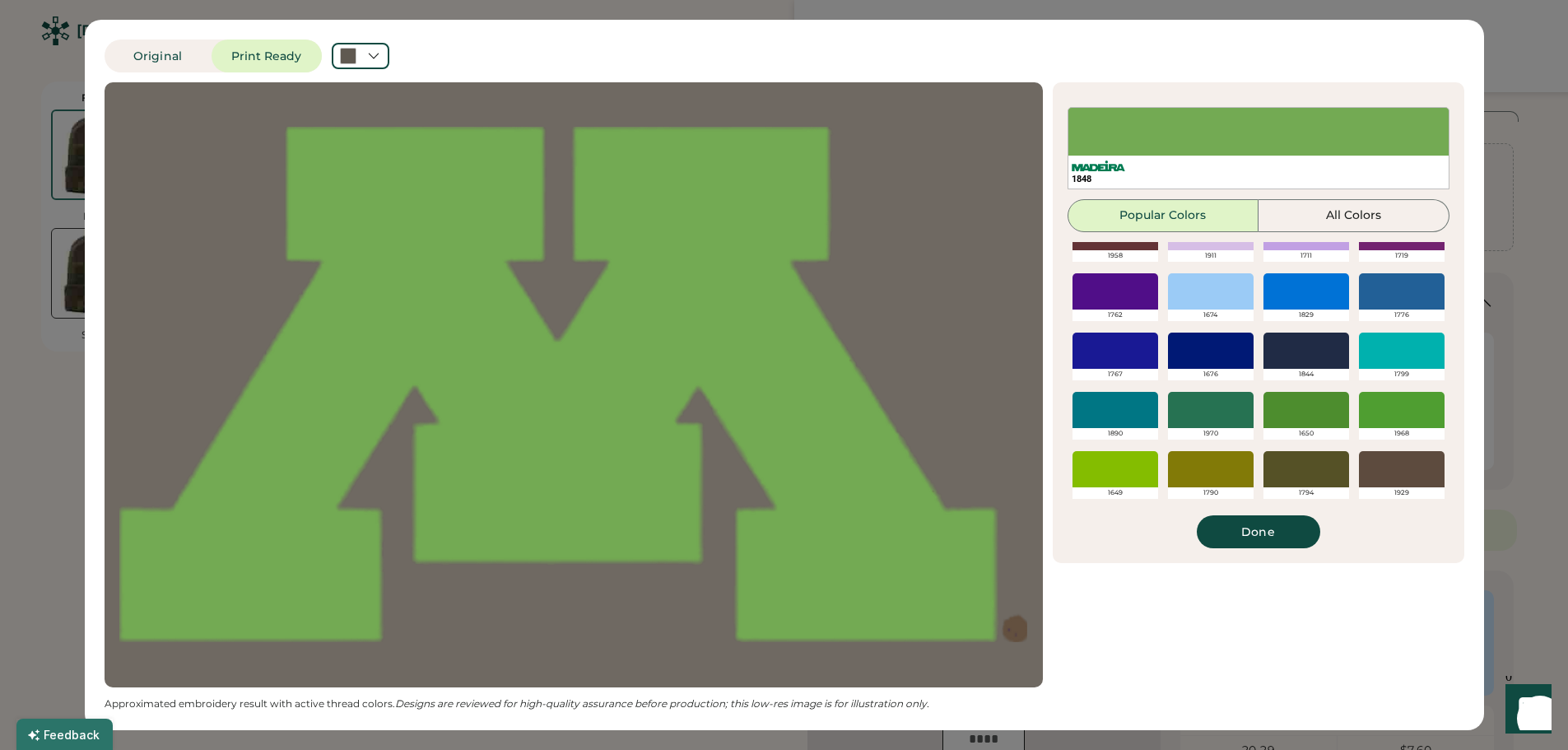
scroll to position [154, 0]
click at [1302, 457] on div at bounding box center [1307, 470] width 86 height 36
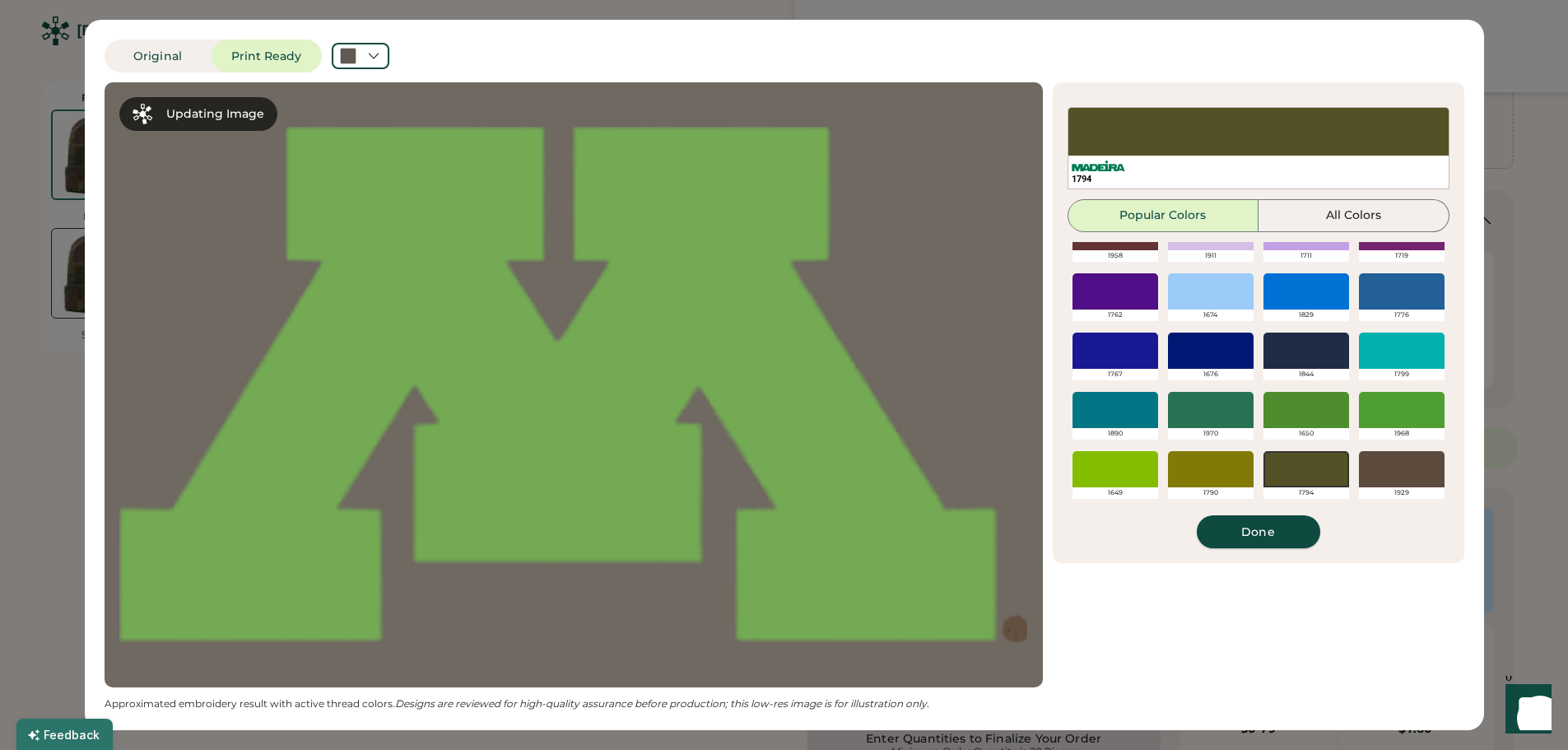
click at [1272, 526] on button "Done" at bounding box center [1258, 531] width 124 height 33
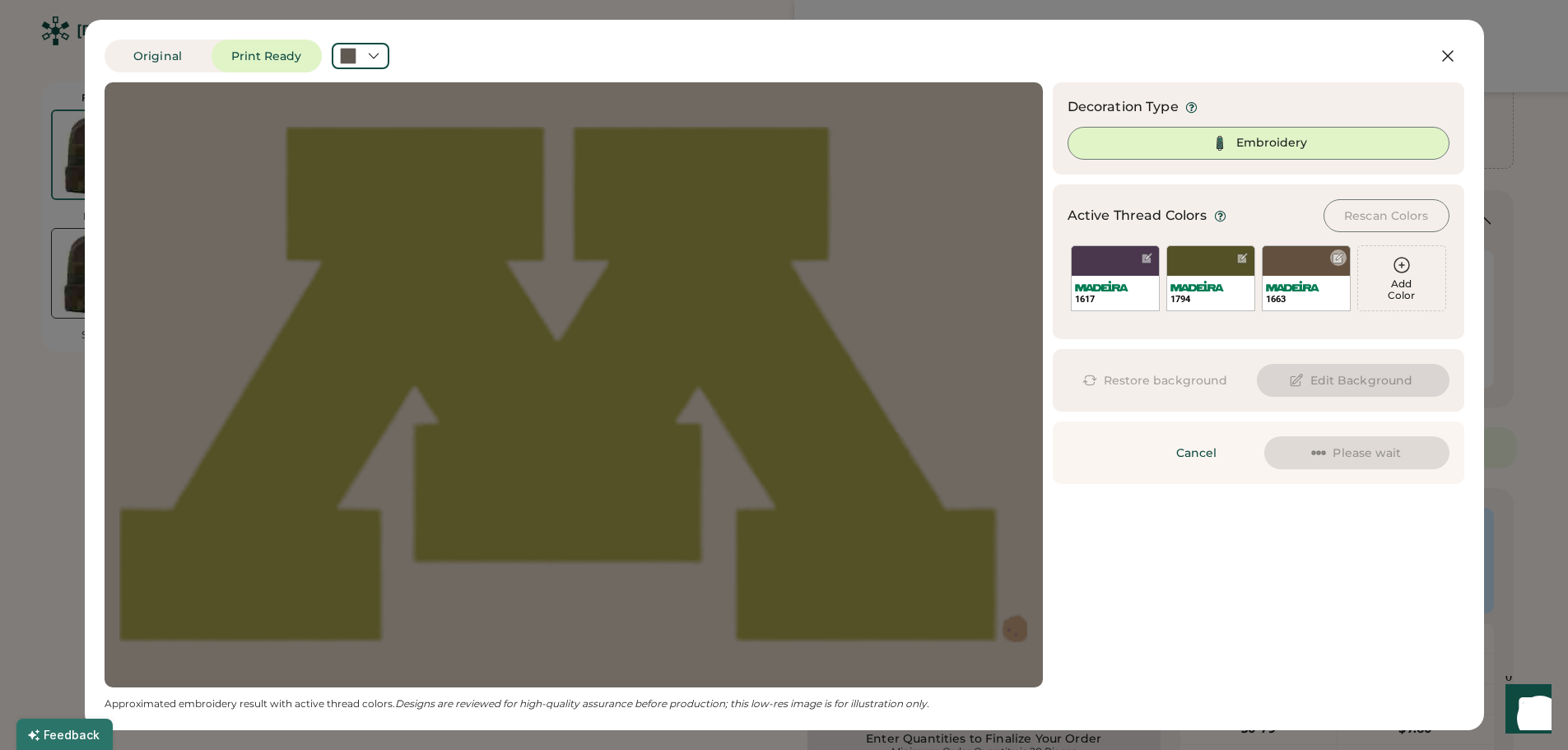
click at [1310, 282] on img at bounding box center [1293, 286] width 54 height 11
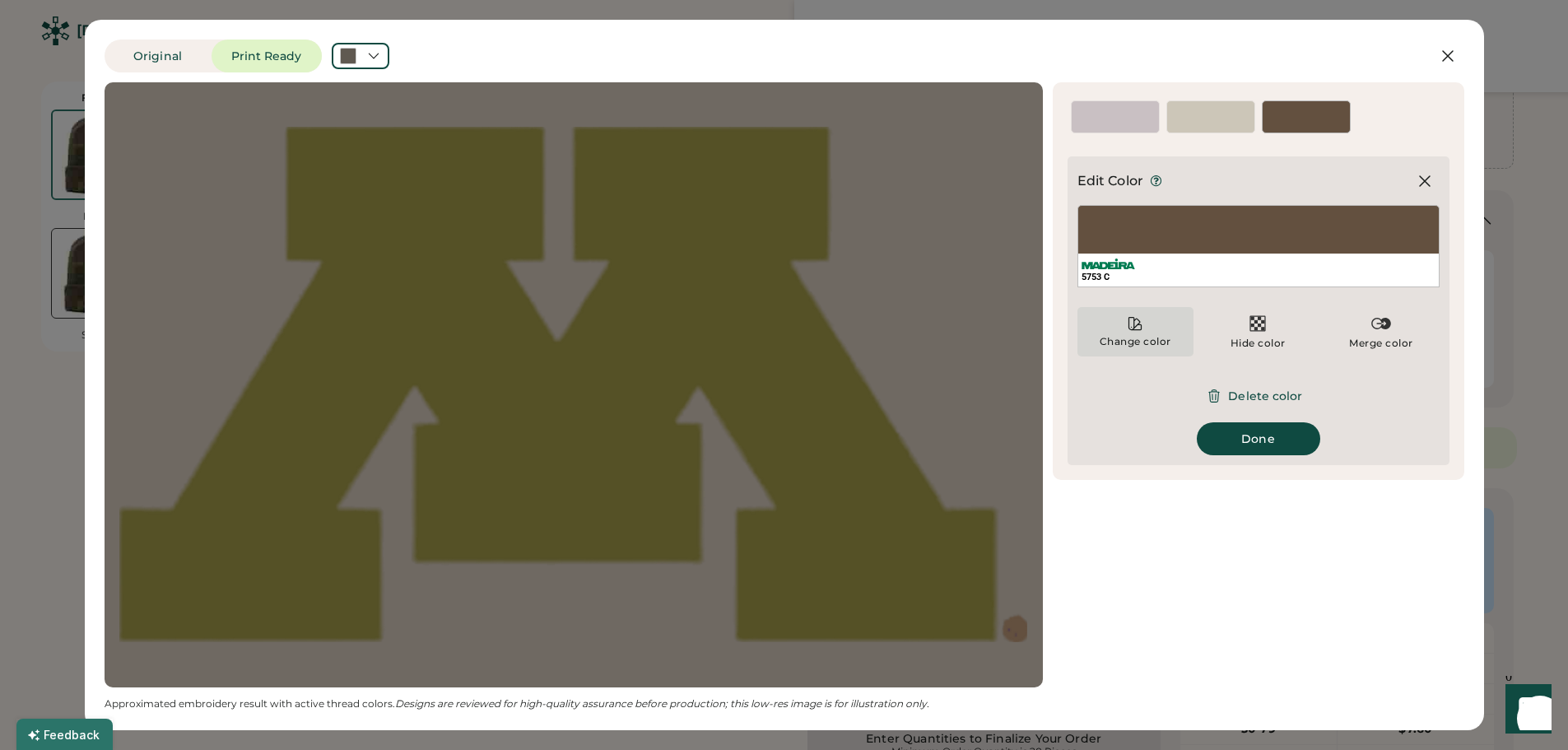
click at [1146, 340] on div "Change color" at bounding box center [1135, 341] width 73 height 13
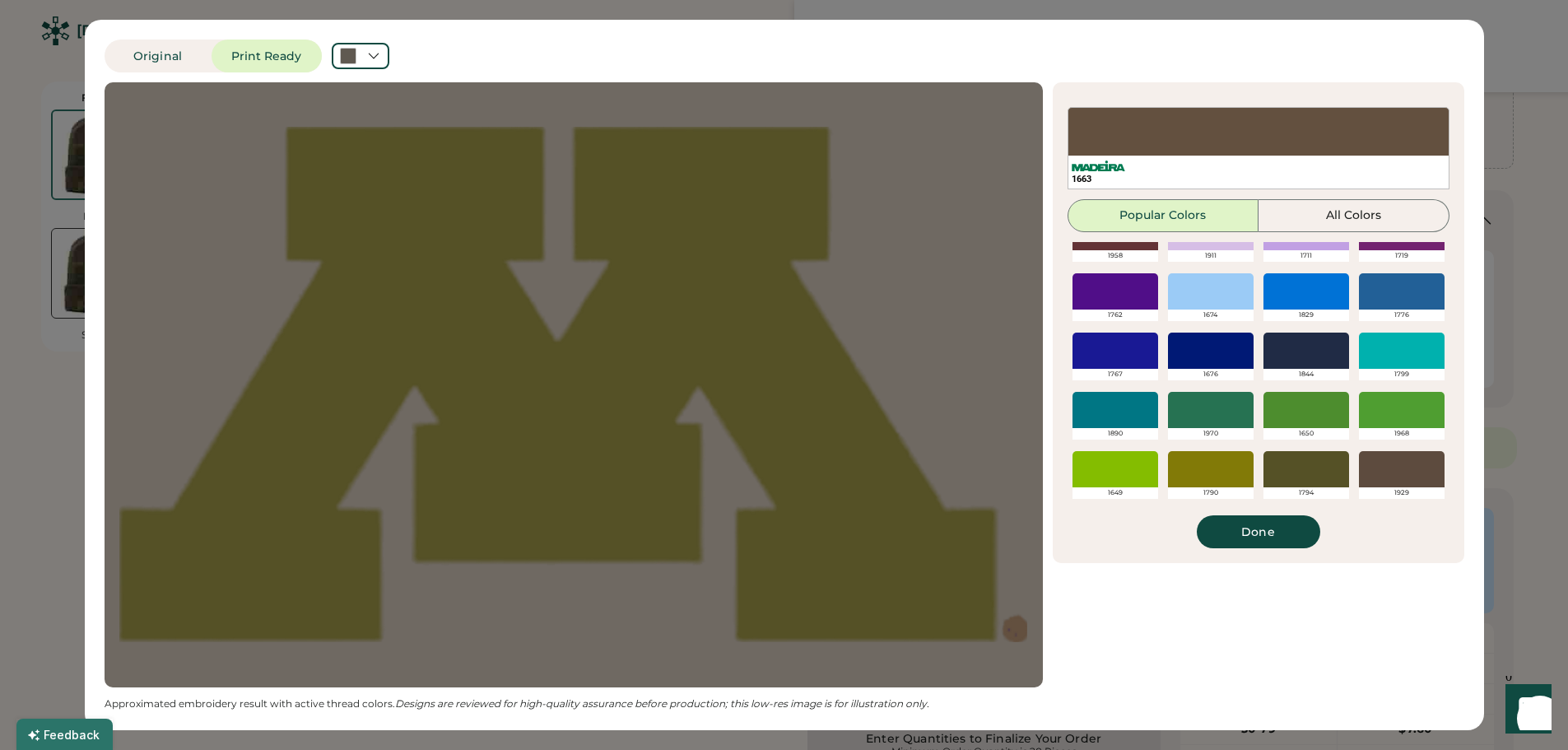
scroll to position [237, 0]
click at [1307, 469] on div at bounding box center [1307, 470] width 86 height 36
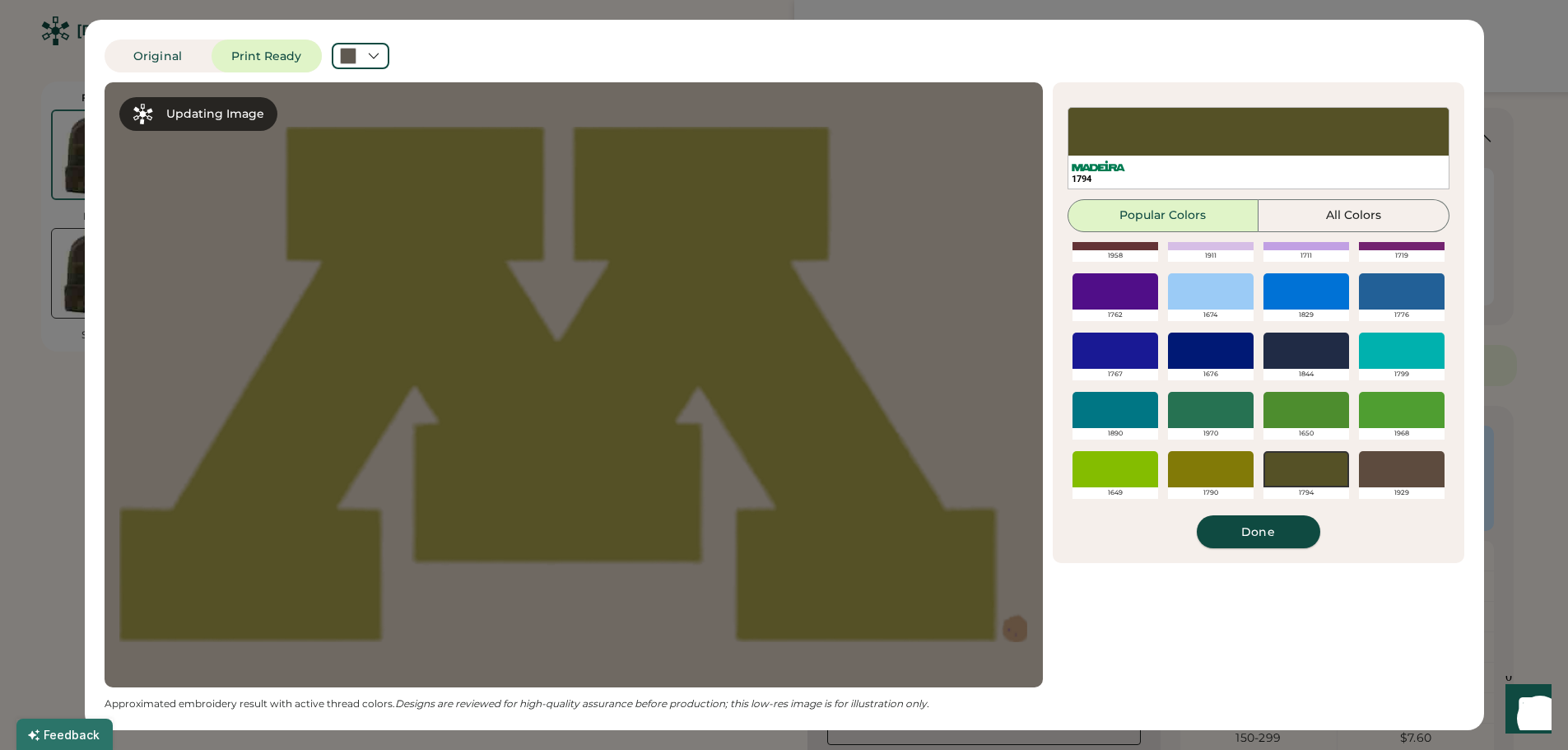
click at [1261, 536] on button "Done" at bounding box center [1258, 531] width 124 height 33
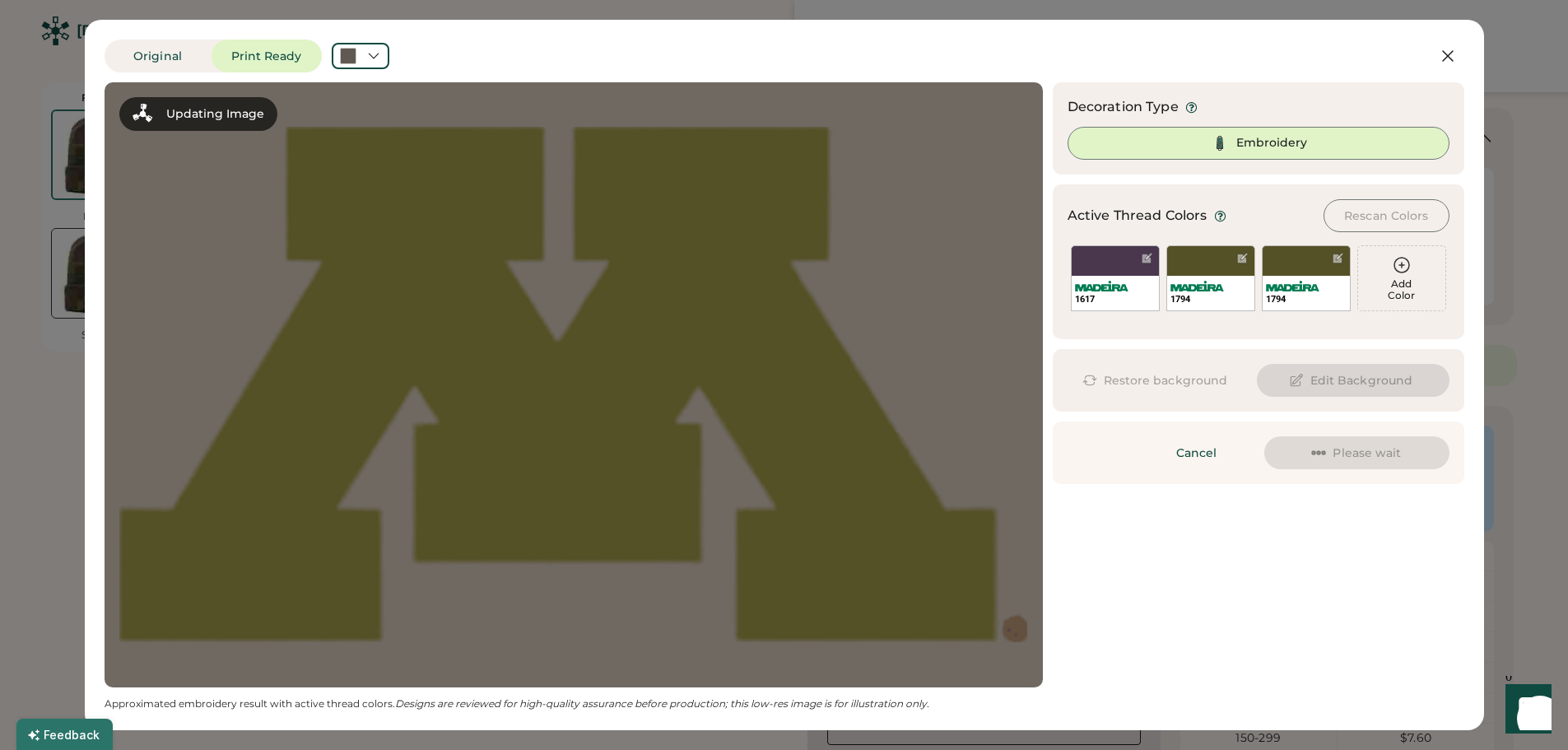
scroll to position [0, 0]
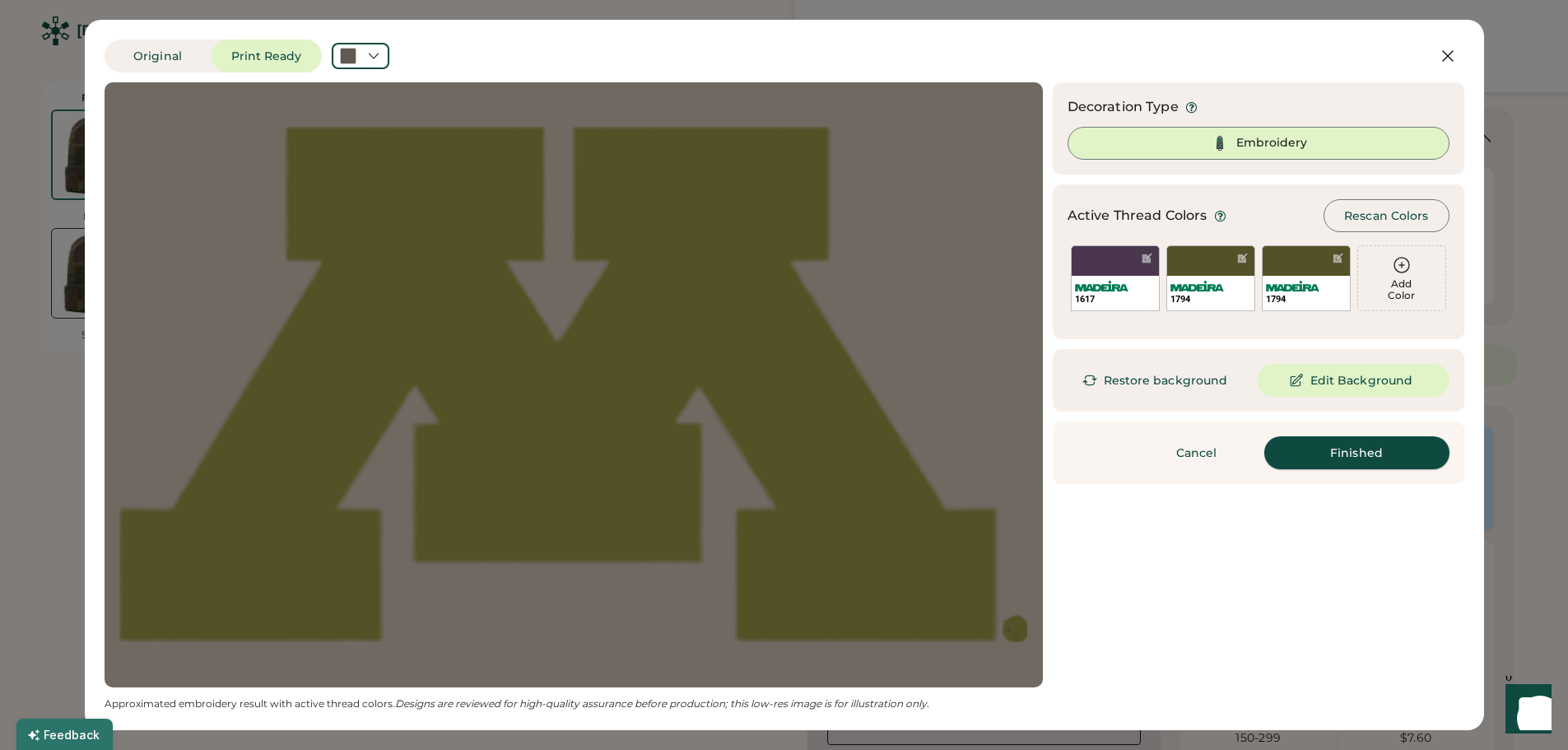
click at [1384, 453] on button "Finished" at bounding box center [1357, 453] width 185 height 33
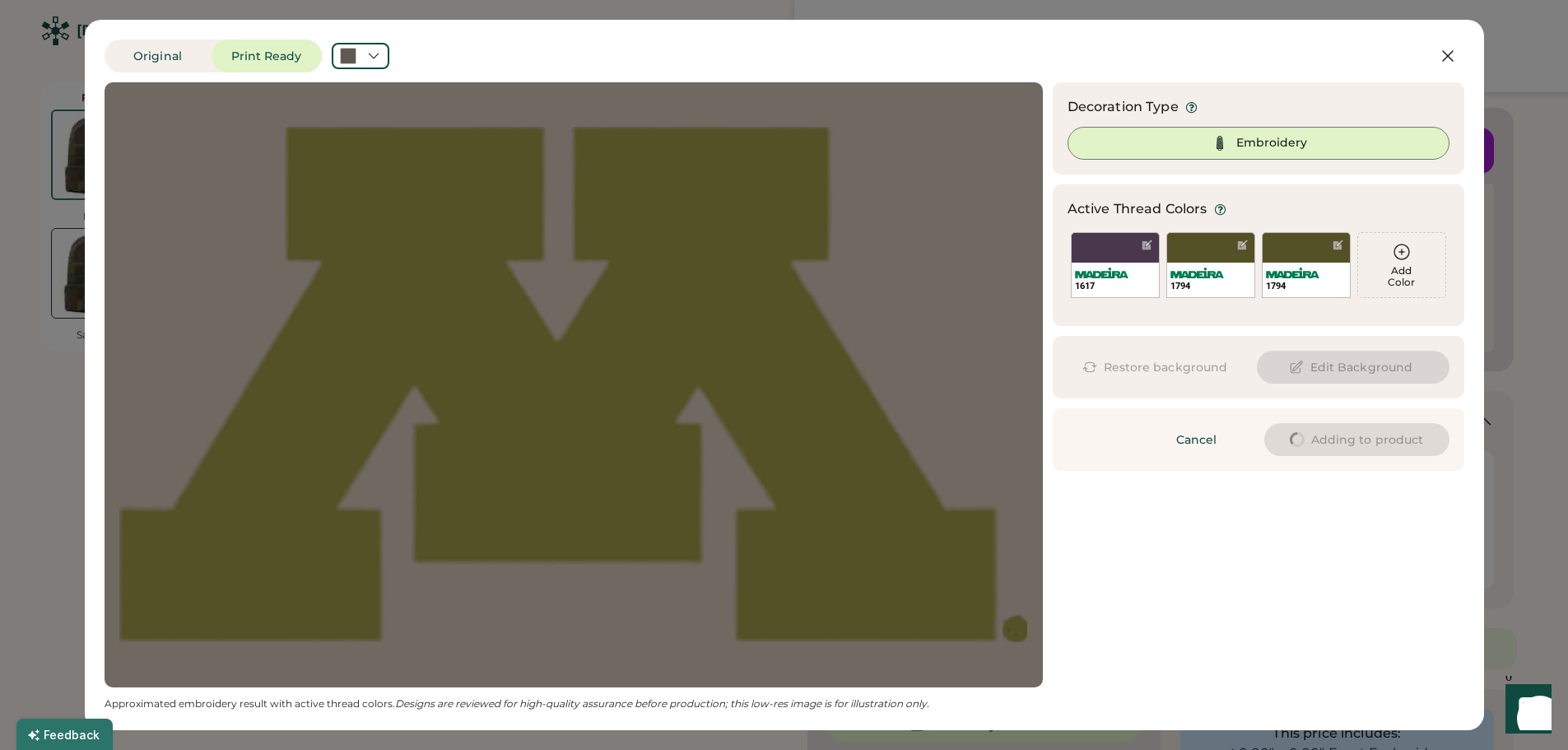
type input "****"
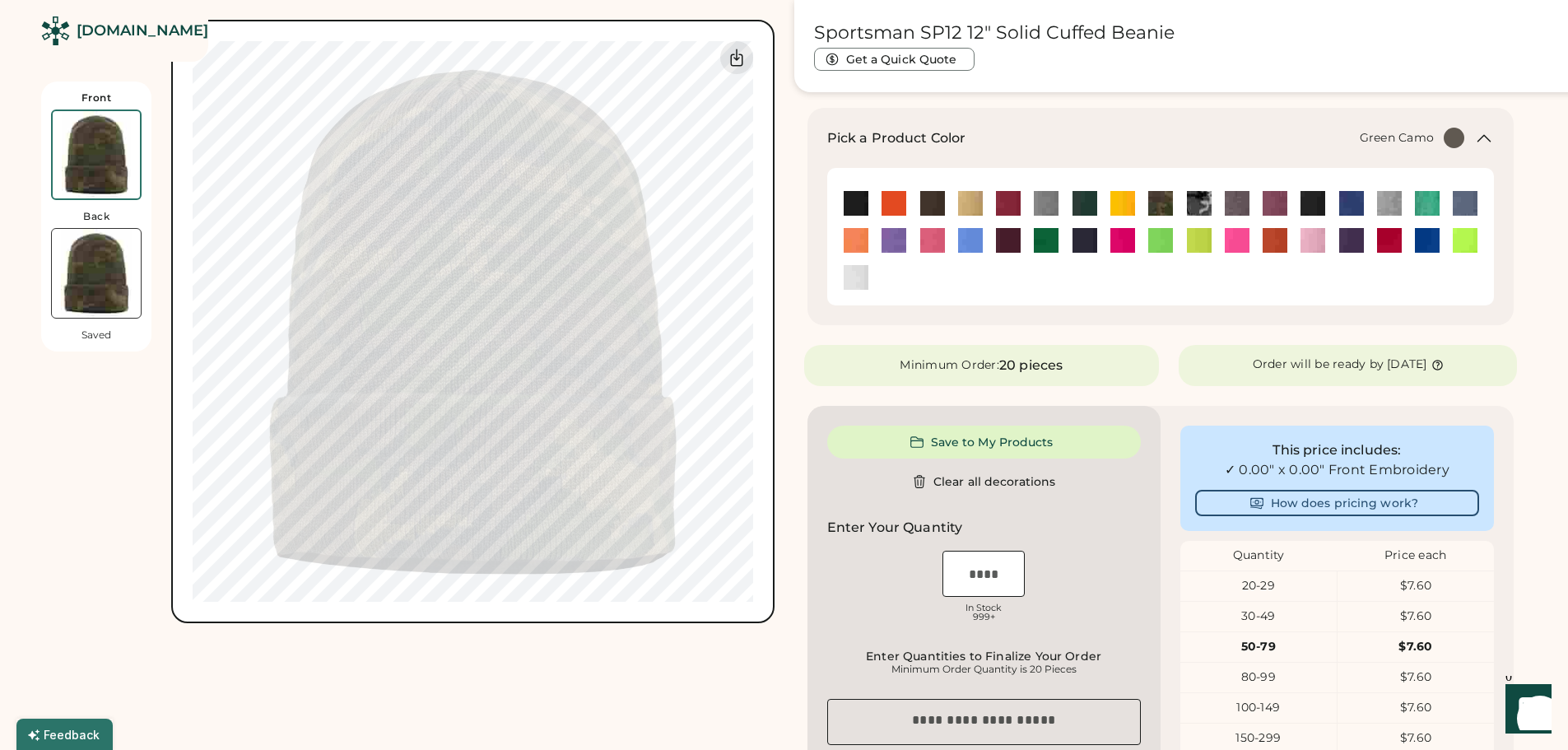
type input "****"
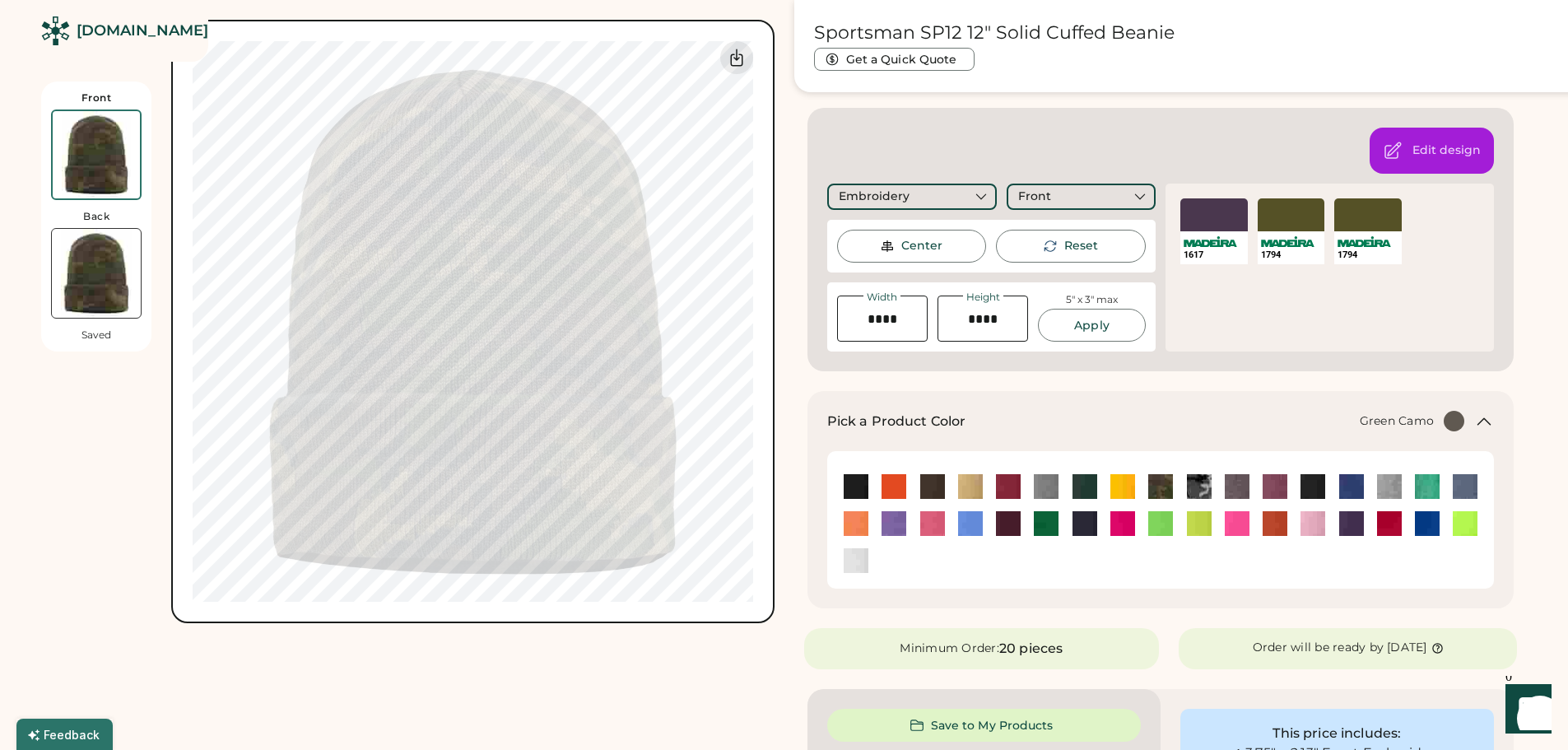
click at [675, 677] on div "Front Back Saved Switch to back Upload new design SVG, Ai, PDF, EPS, PSD Non-pr…" at bounding box center [407, 623] width 733 height 1595
click at [665, 678] on div "Front Back Saved Switch to back Upload new design SVG, Ai, PDF, EPS, PSD Non-pr…" at bounding box center [407, 623] width 733 height 1595
click at [142, 492] on div "Front Back Saved Switch to back Upload new design SVG, Ai, PDF, EPS, PSD Non-pr…" at bounding box center [407, 312] width 733 height 624
click at [1247, 151] on div "Edit design Embroidery Front Center Reset Width Height 5" x 3" max Apply 1617 S…" at bounding box center [1161, 239] width 707 height 263
click at [912, 241] on div "Center" at bounding box center [921, 246] width 41 height 16
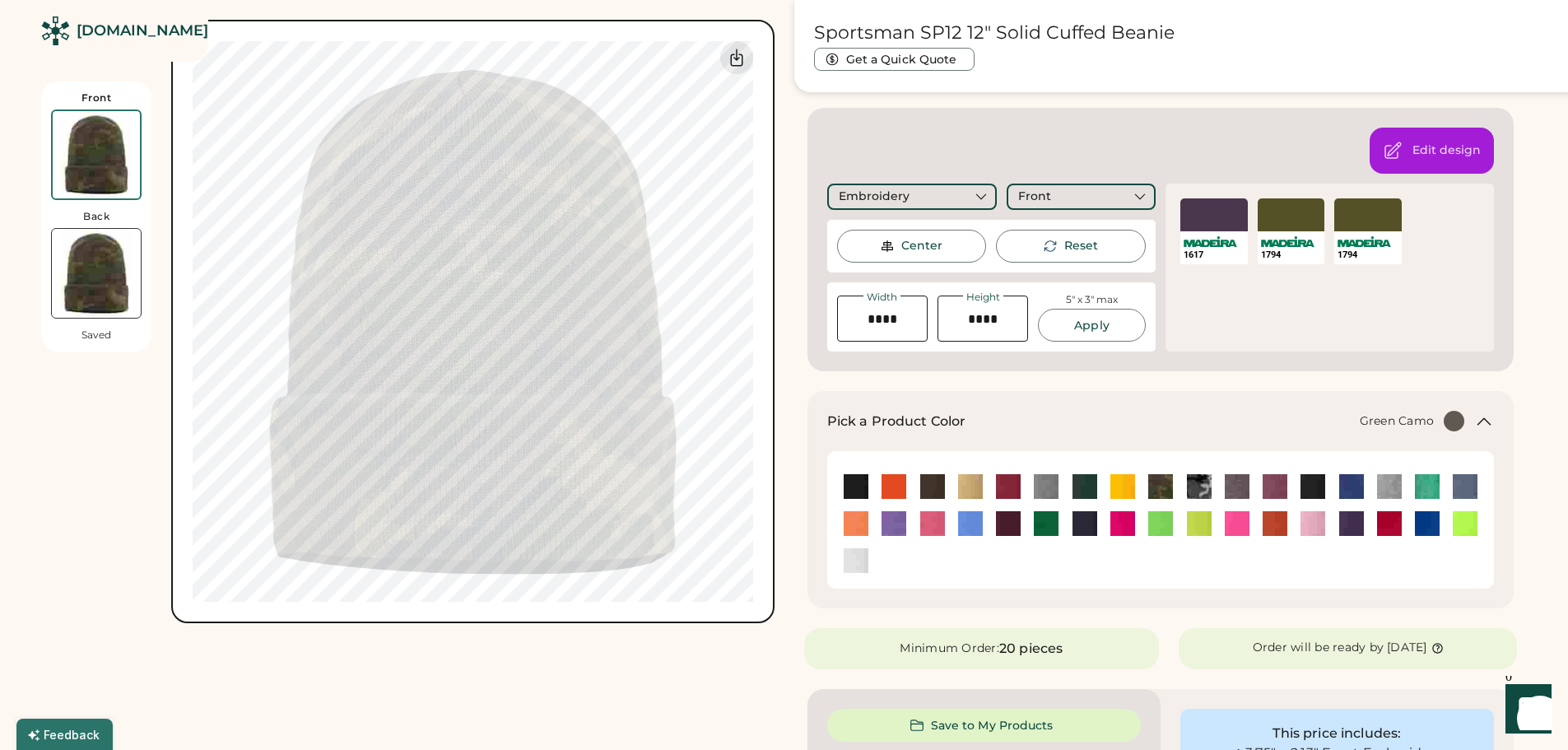
click at [1247, 336] on div "1617 SELECT A COLOR 1794 SELECT A COLOR 1794" at bounding box center [1329, 267] width 329 height 168
click at [1104, 329] on button "Apply" at bounding box center [1091, 325] width 107 height 33
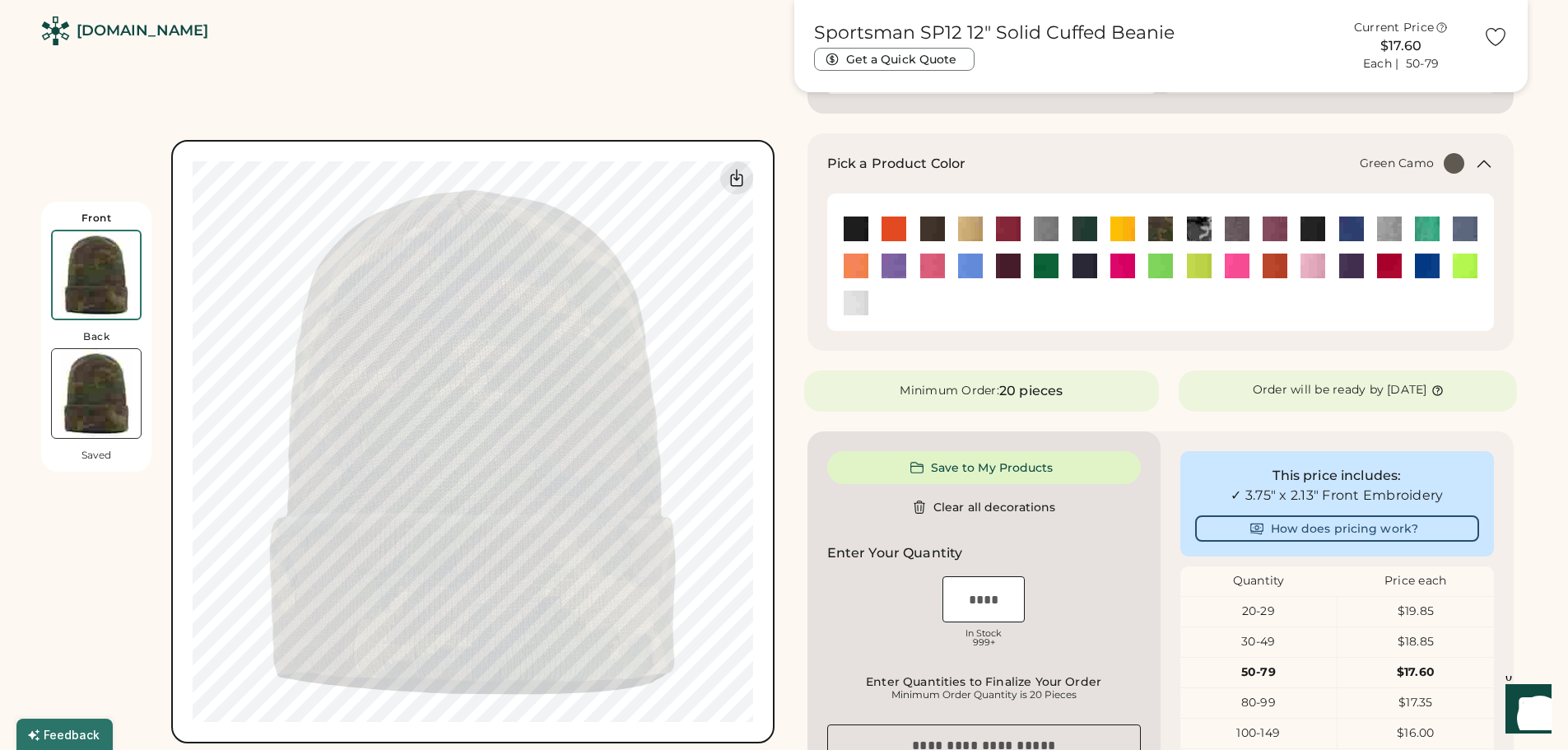
scroll to position [659, 0]
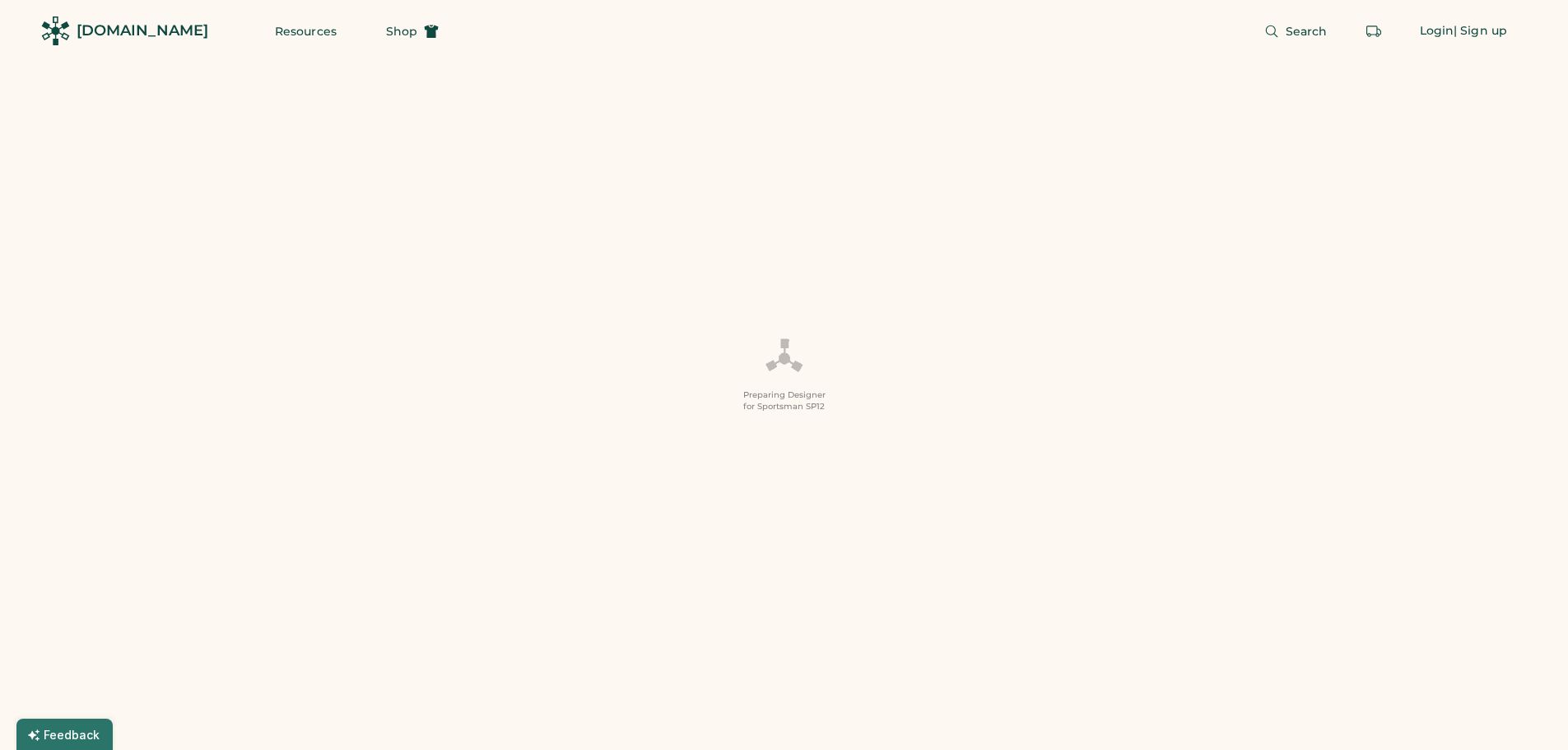
click at [1372, 214] on div "Preparing Designer for Sportsman SP12" at bounding box center [784, 375] width 1568 height 750
